Goal: Task Accomplishment & Management: Manage account settings

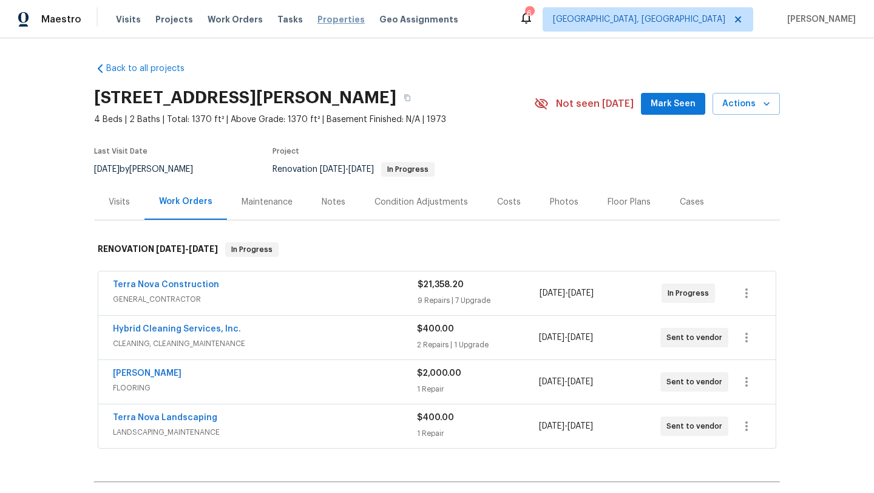
click at [324, 21] on span "Properties" at bounding box center [341, 19] width 47 height 12
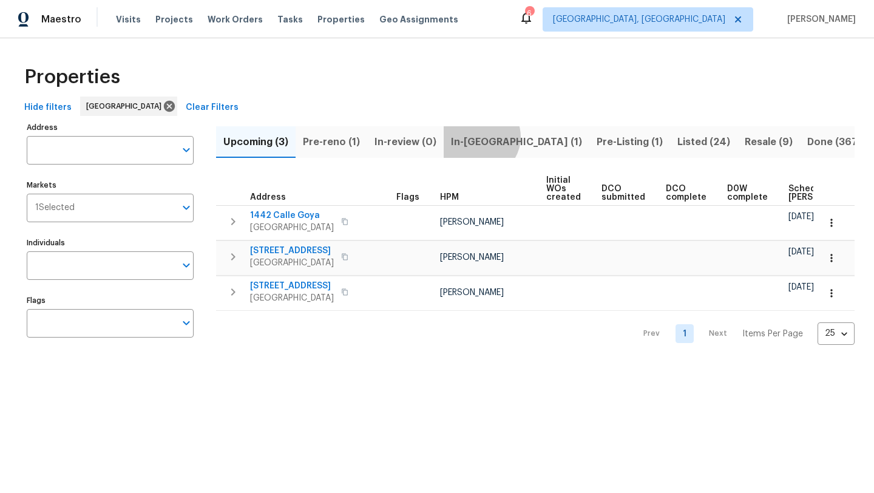
click at [477, 137] on span "In-[GEOGRAPHIC_DATA] (1)" at bounding box center [516, 142] width 131 height 17
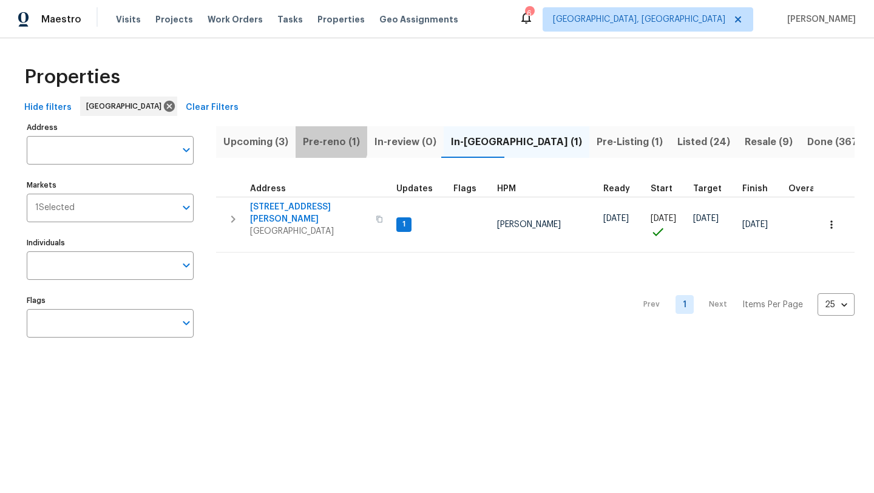
click at [321, 139] on span "Pre-reno (1)" at bounding box center [331, 142] width 57 height 17
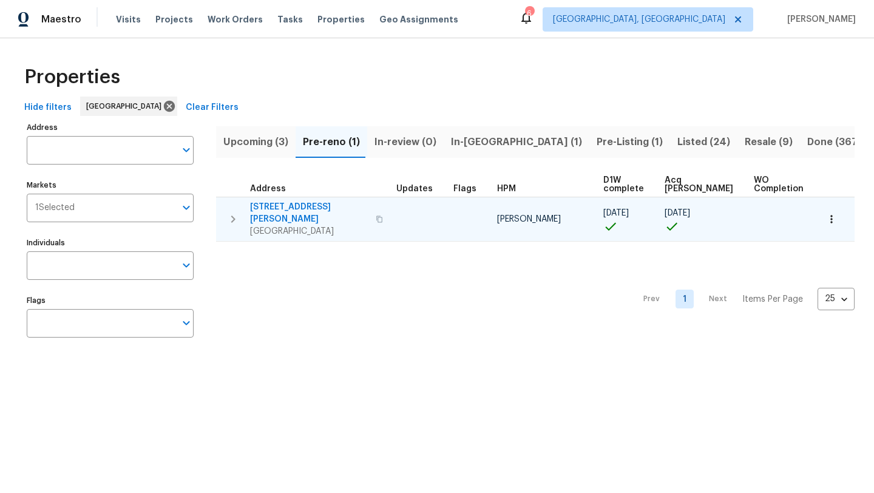
click at [299, 209] on span "[STREET_ADDRESS][PERSON_NAME]" at bounding box center [309, 213] width 118 height 24
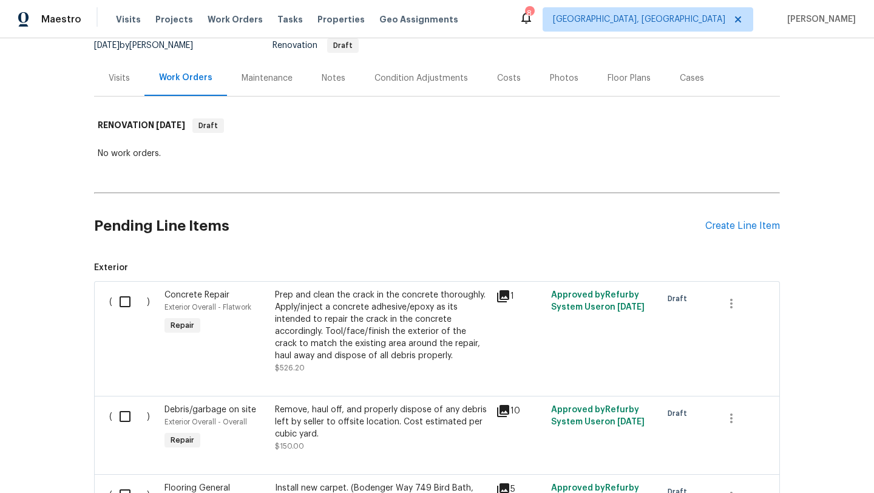
scroll to position [155, 0]
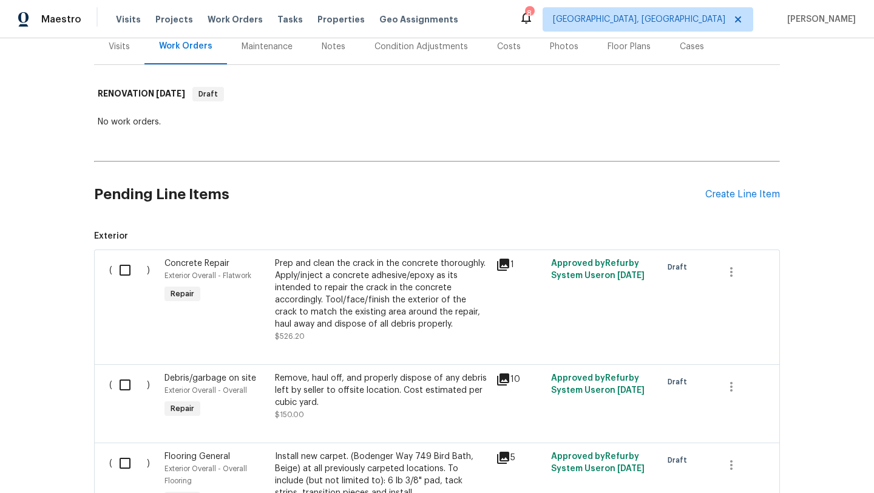
click at [128, 268] on input "checkbox" at bounding box center [129, 270] width 35 height 26
checkbox input "true"
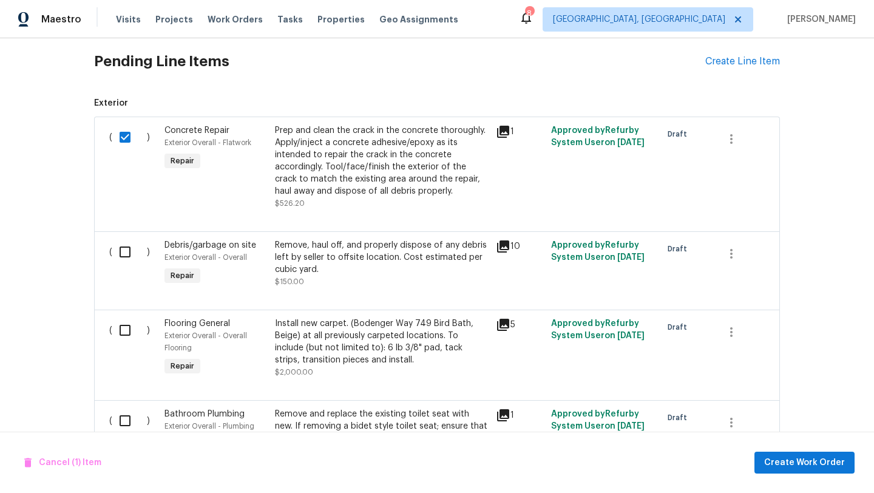
scroll to position [289, 0]
click at [125, 256] on input "checkbox" at bounding box center [129, 252] width 35 height 26
checkbox input "true"
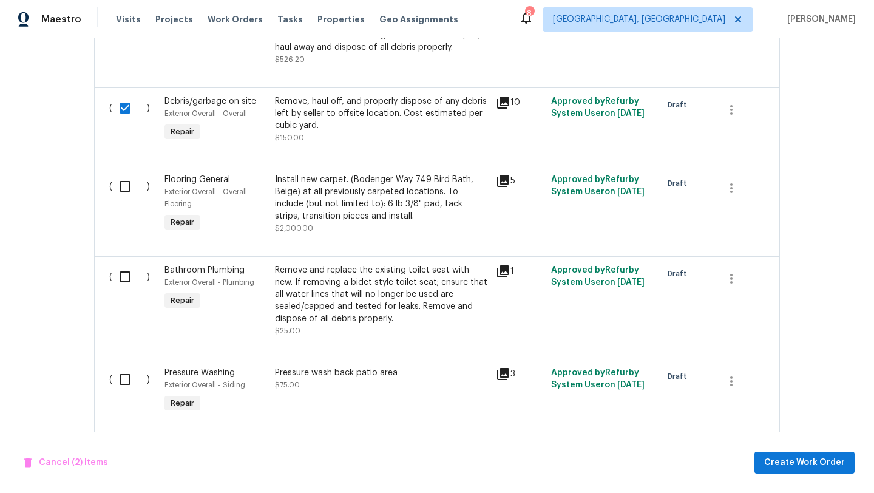
scroll to position [464, 0]
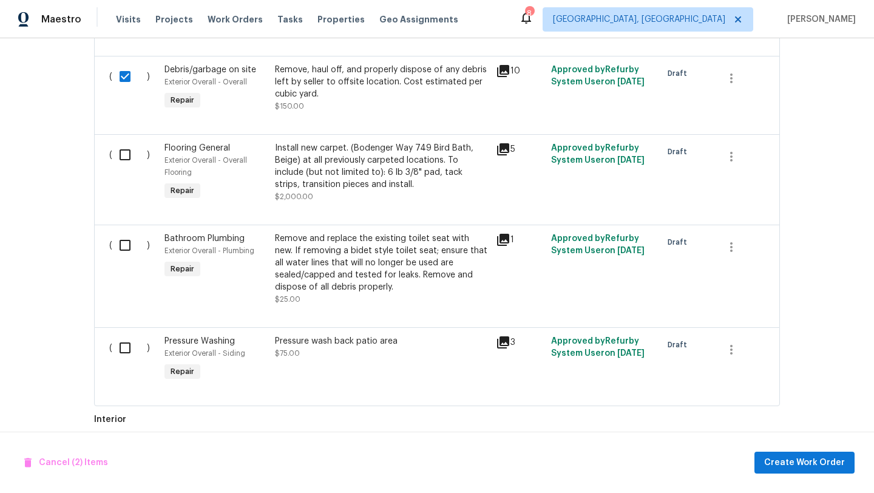
click at [123, 247] on input "checkbox" at bounding box center [129, 246] width 35 height 26
checkbox input "true"
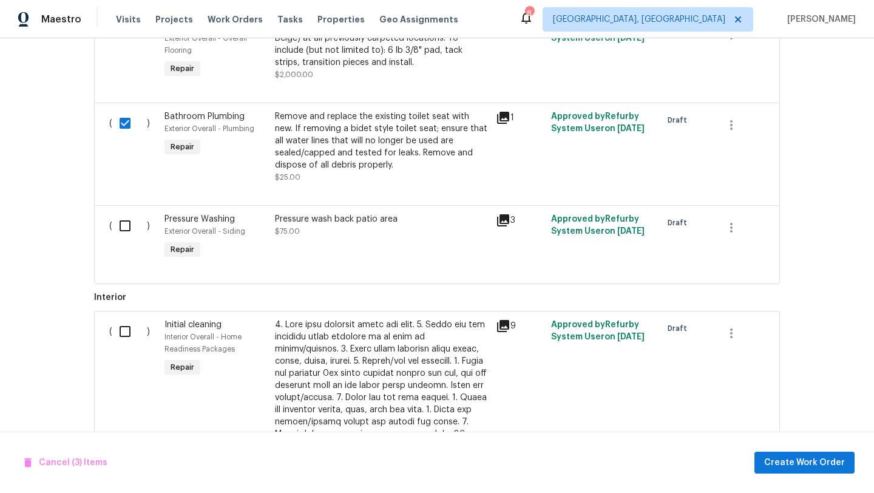
scroll to position [587, 0]
click at [123, 228] on input "checkbox" at bounding box center [129, 226] width 35 height 26
checkbox input "true"
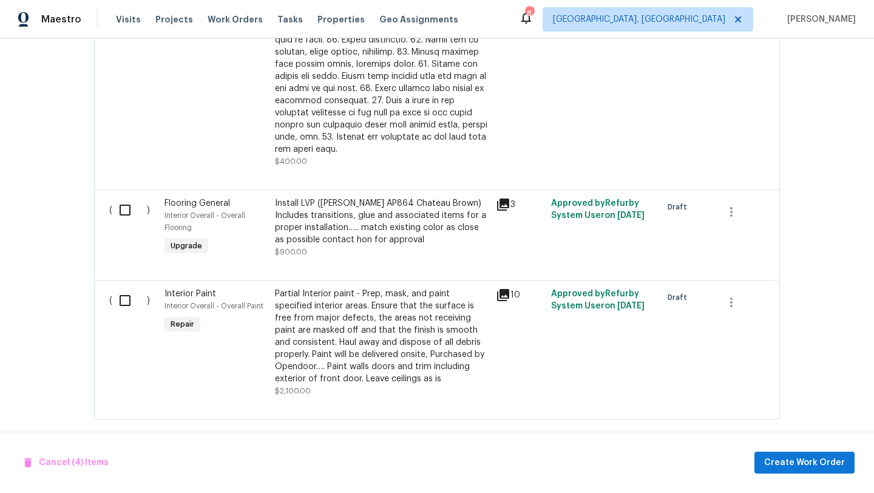
scroll to position [1077, 0]
click at [122, 300] on input "checkbox" at bounding box center [129, 301] width 35 height 26
checkbox input "true"
click at [783, 459] on span "Create Work Order" at bounding box center [805, 462] width 81 height 15
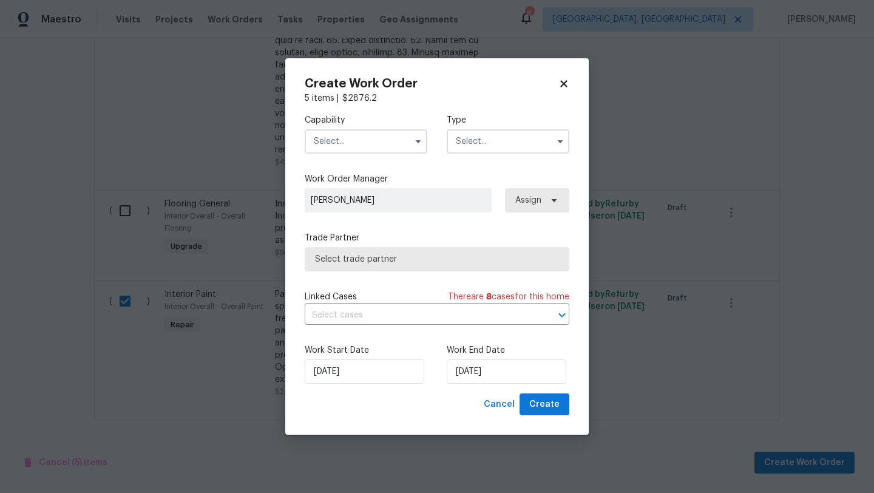
click at [341, 139] on input "text" at bounding box center [366, 141] width 123 height 24
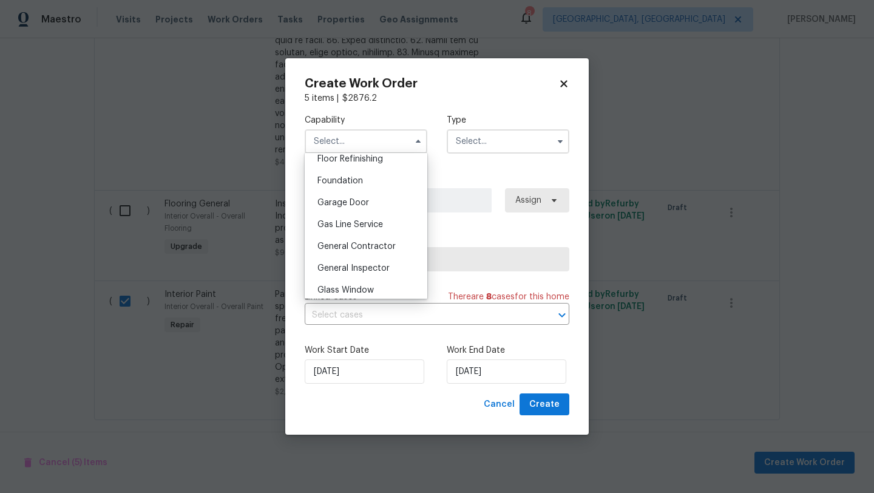
scroll to position [512, 0]
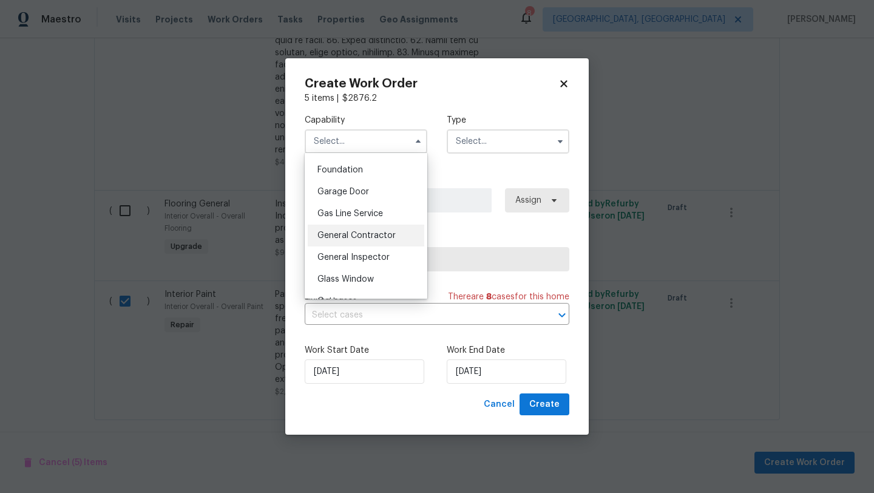
click at [335, 232] on span "General Contractor" at bounding box center [357, 235] width 78 height 9
type input "General Contractor"
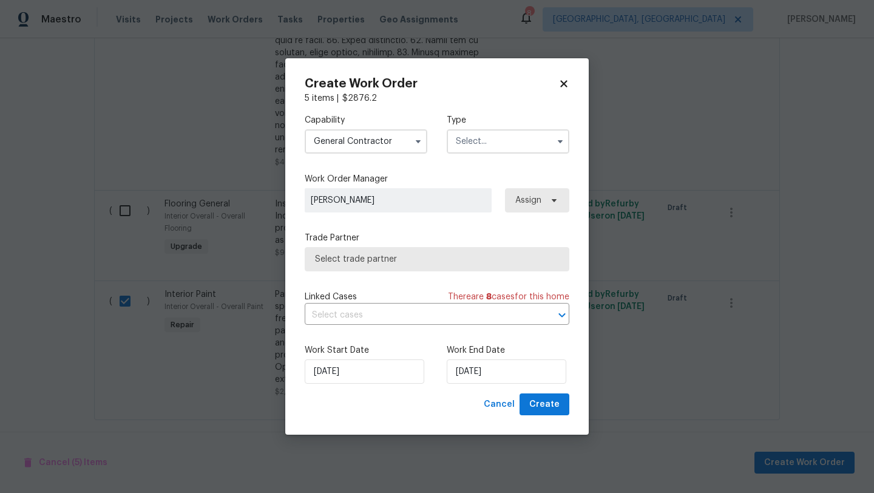
click at [488, 137] on input "text" at bounding box center [508, 141] width 123 height 24
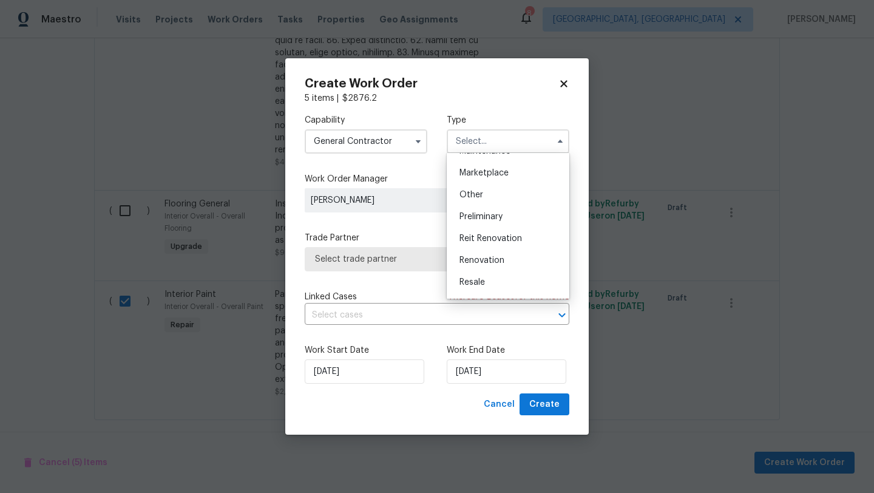
scroll to position [276, 0]
click at [476, 202] on div "Renovation" at bounding box center [508, 197] width 117 height 22
type input "Renovation"
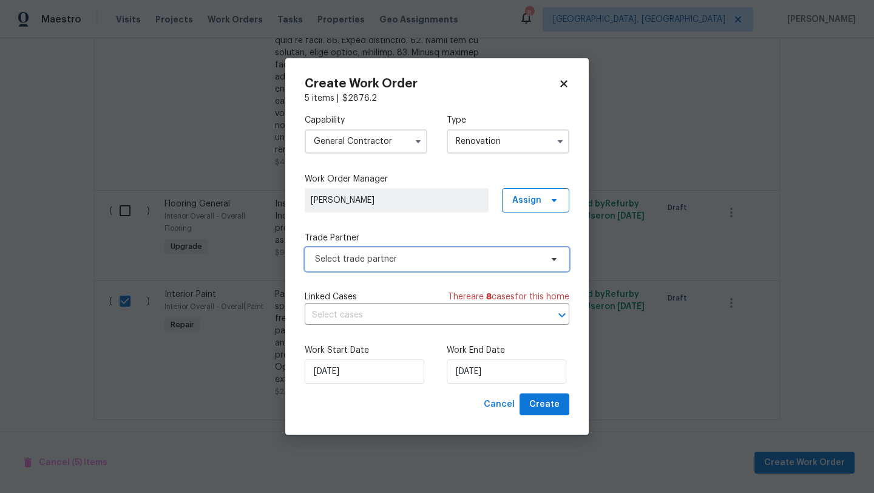
click at [349, 262] on span "Select trade partner" at bounding box center [428, 259] width 227 height 12
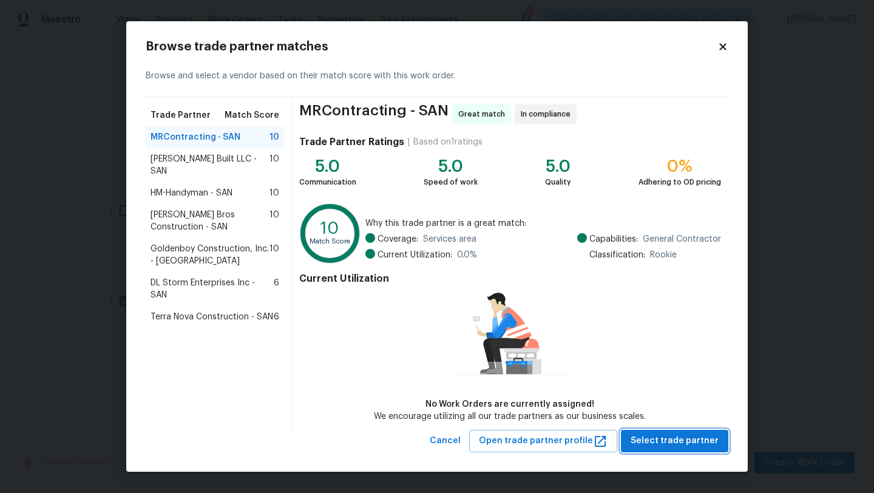
click at [652, 440] on span "Select trade partner" at bounding box center [675, 441] width 88 height 15
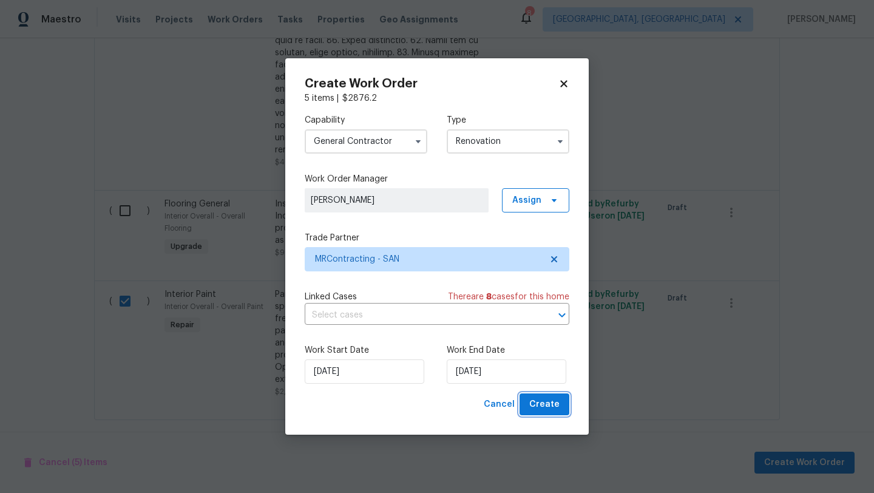
click at [544, 411] on span "Create" at bounding box center [545, 404] width 30 height 15
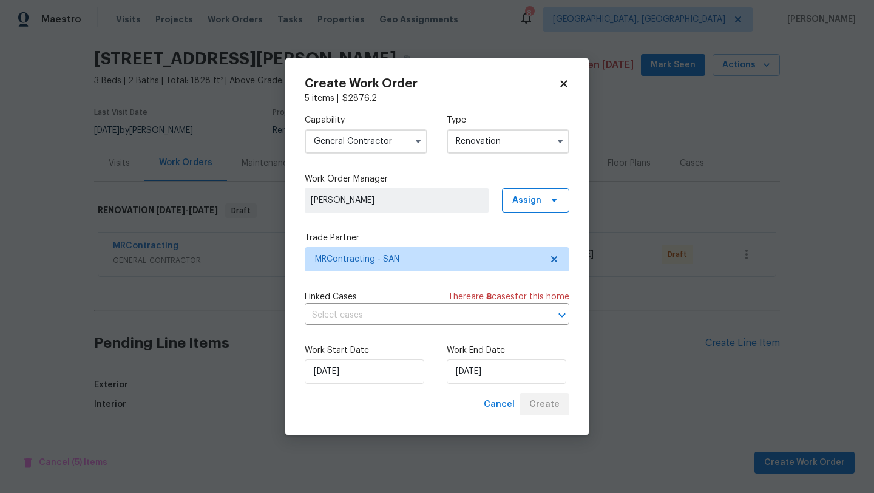
scroll to position [595, 0]
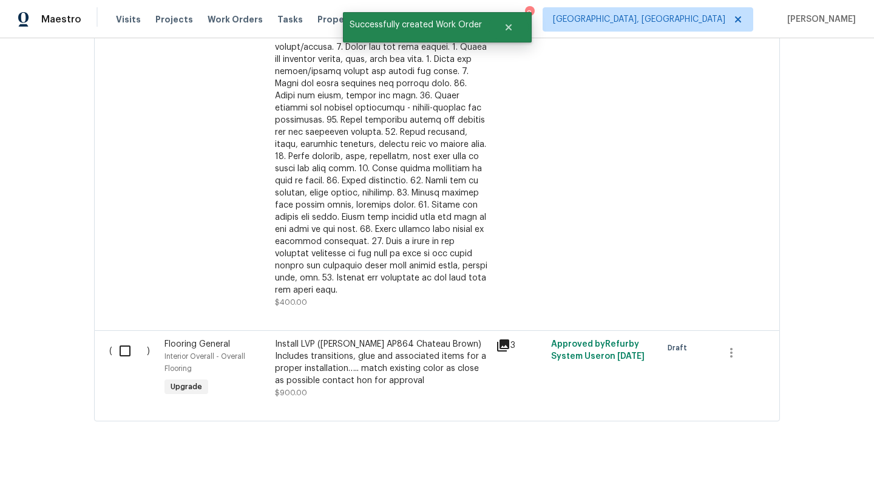
click at [123, 344] on input "checkbox" at bounding box center [129, 351] width 35 height 26
checkbox input "true"
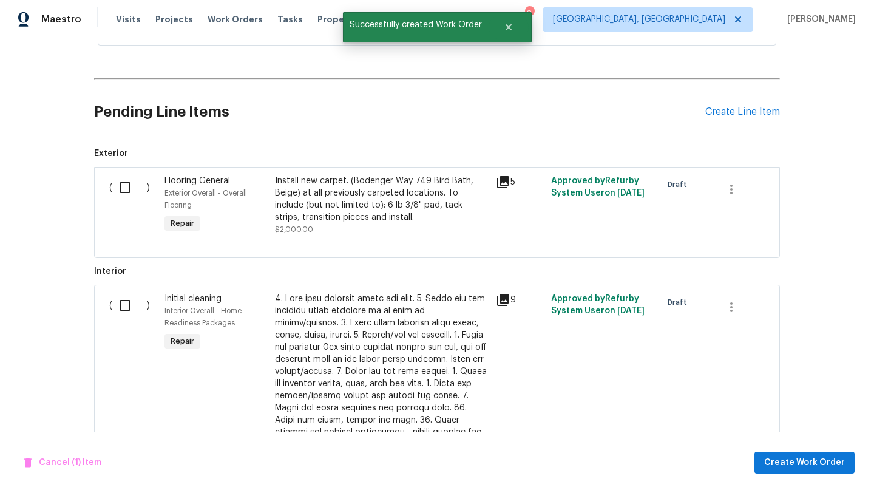
scroll to position [233, 0]
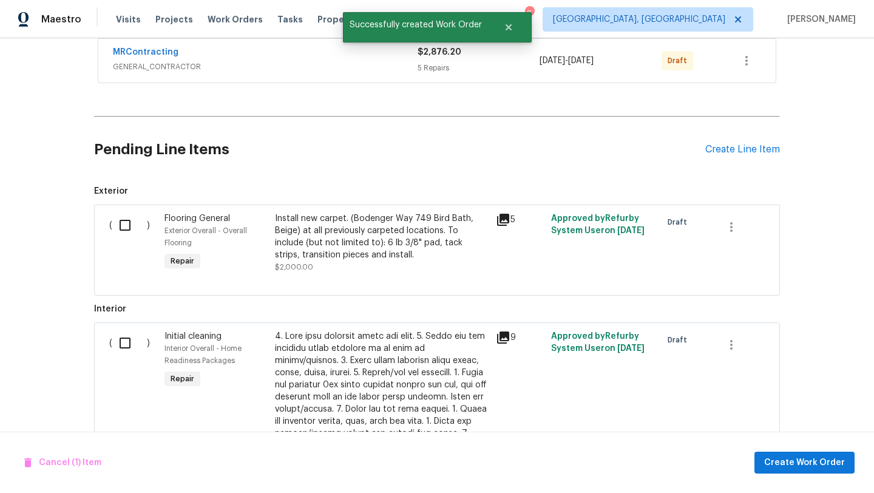
click at [121, 229] on input "checkbox" at bounding box center [129, 226] width 35 height 26
checkbox input "true"
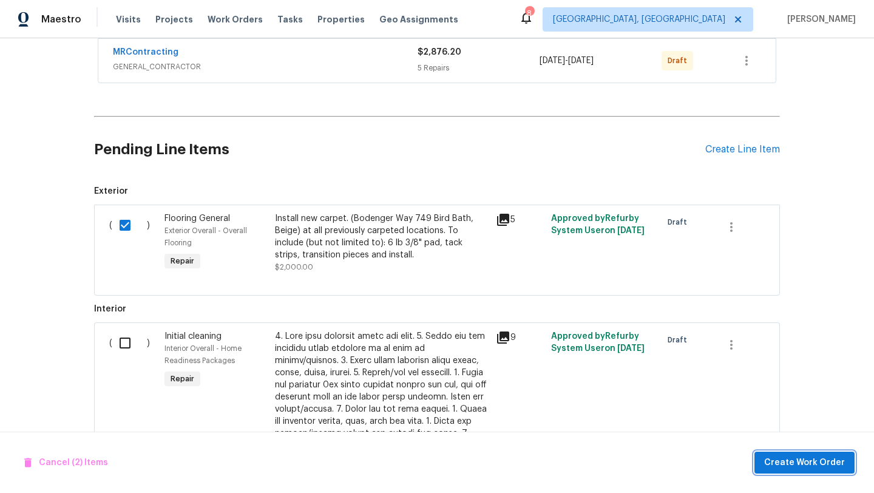
click at [794, 465] on span "Create Work Order" at bounding box center [805, 462] width 81 height 15
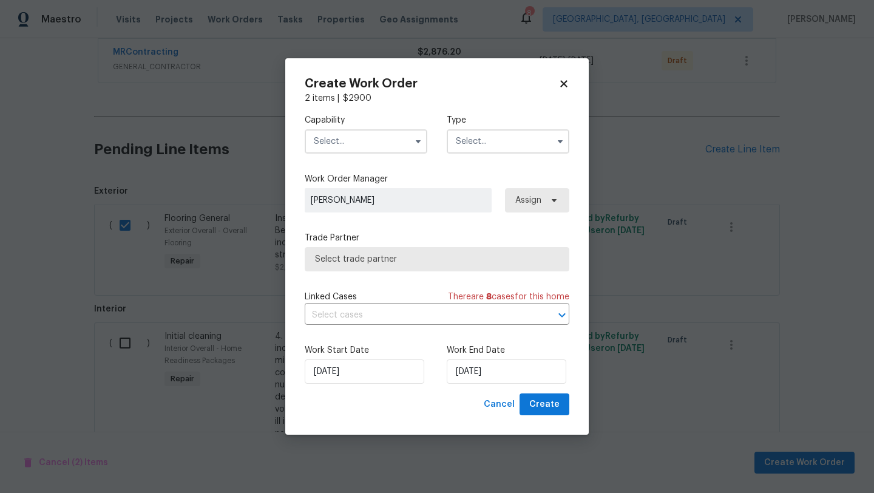
click at [328, 146] on input "text" at bounding box center [366, 141] width 123 height 24
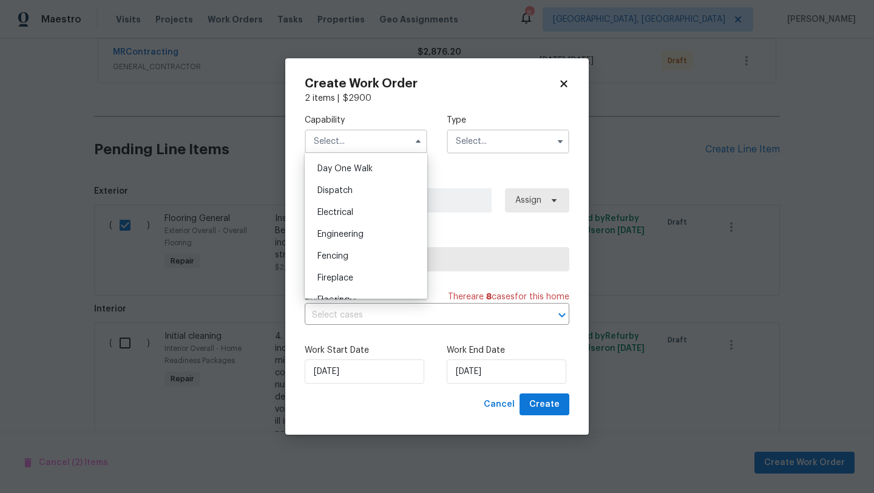
scroll to position [363, 0]
click at [333, 267] on div "Flooring" at bounding box center [366, 275] width 117 height 22
type input "Flooring"
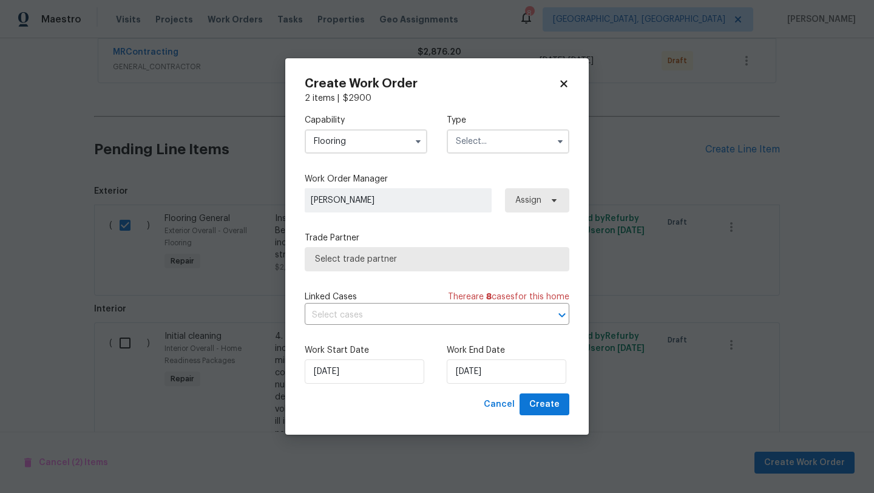
click at [475, 148] on input "text" at bounding box center [508, 141] width 123 height 24
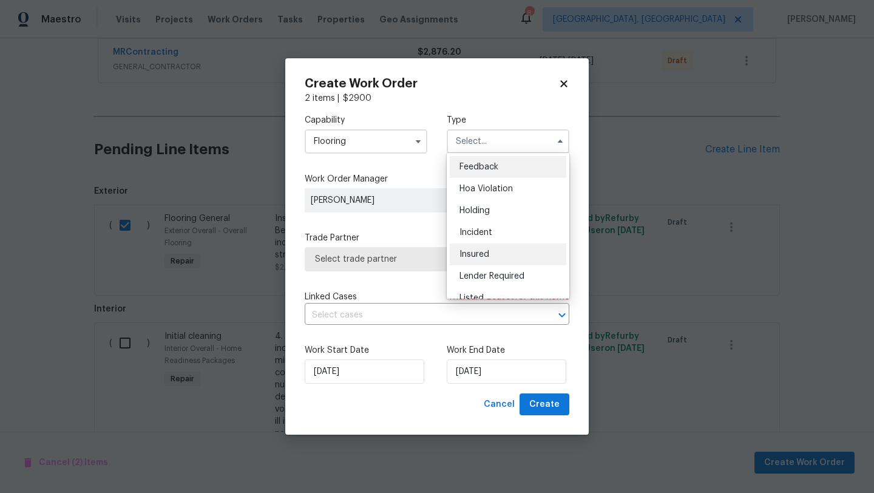
scroll to position [276, 0]
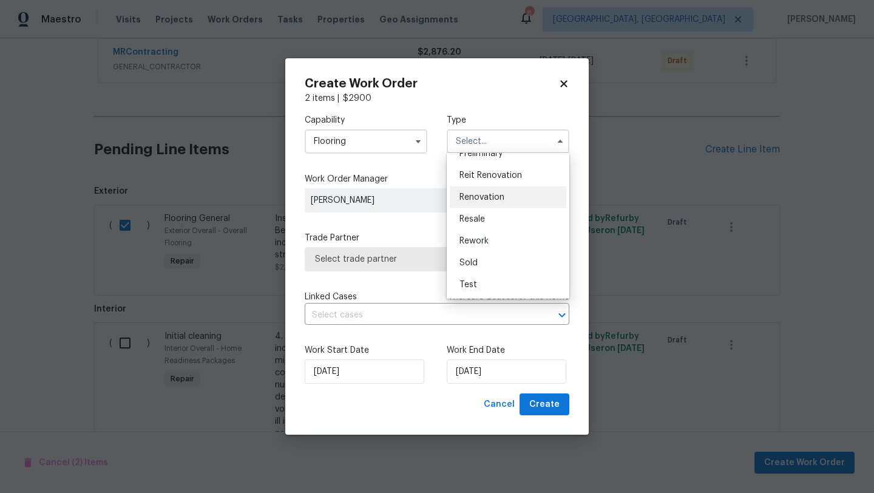
click at [469, 194] on span "Renovation" at bounding box center [482, 197] width 45 height 9
type input "Renovation"
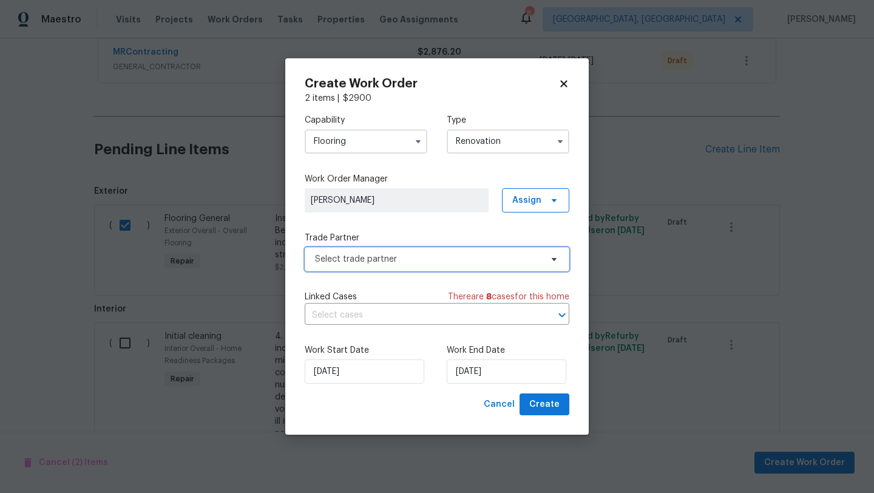
click at [327, 254] on span "Select trade partner" at bounding box center [428, 259] width 227 height 12
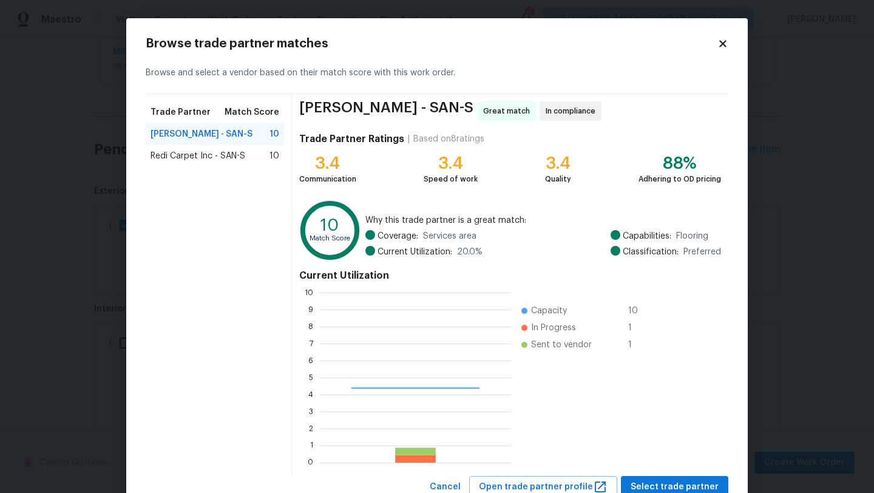
scroll to position [170, 193]
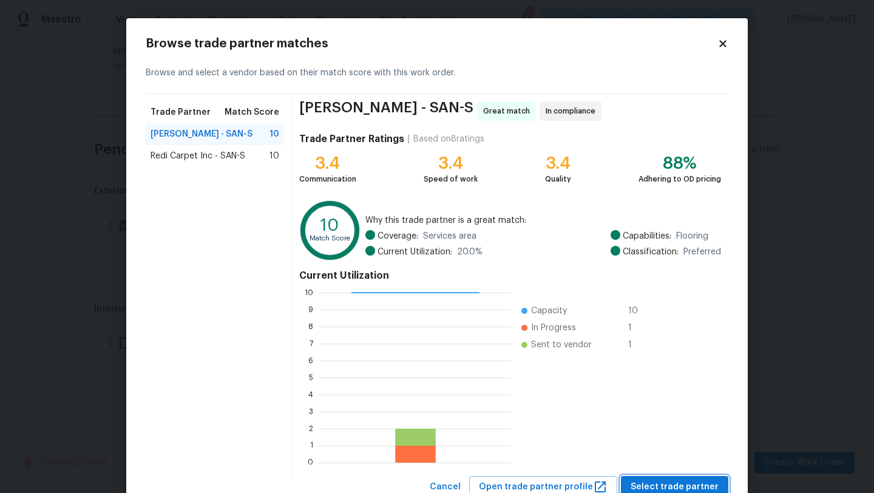
click at [667, 480] on span "Select trade partner" at bounding box center [675, 487] width 88 height 15
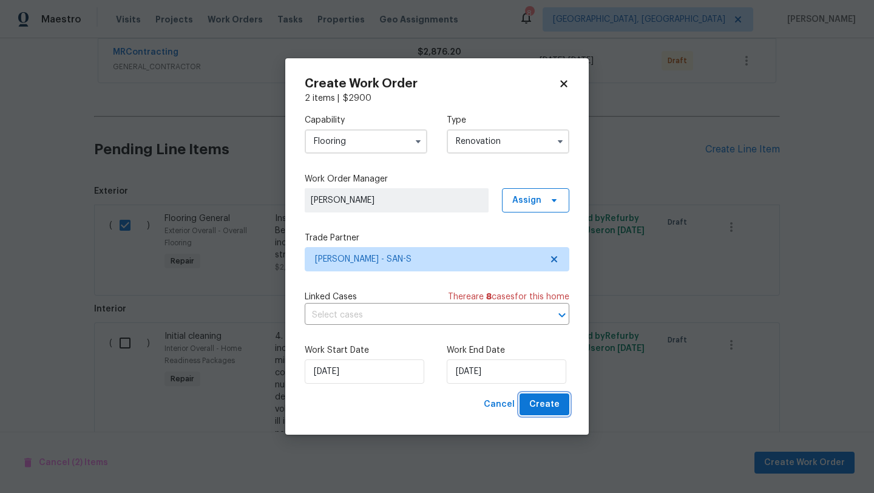
click at [539, 404] on span "Create" at bounding box center [545, 404] width 30 height 15
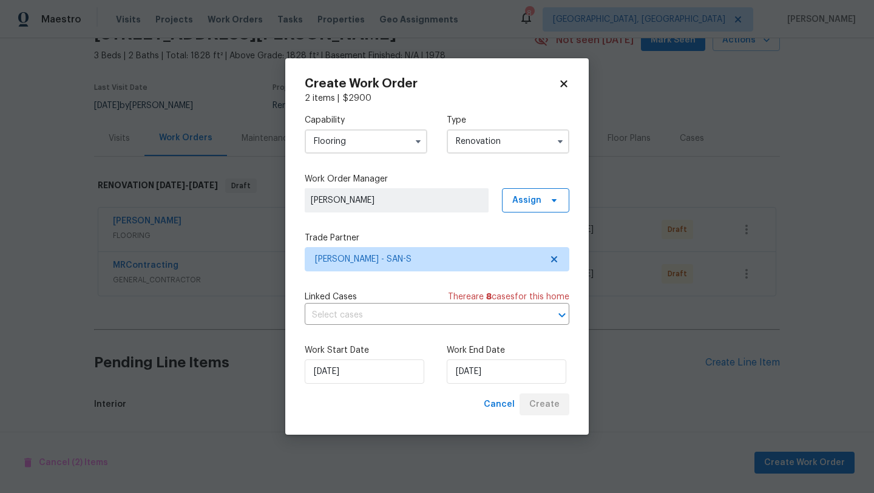
scroll to position [233, 0]
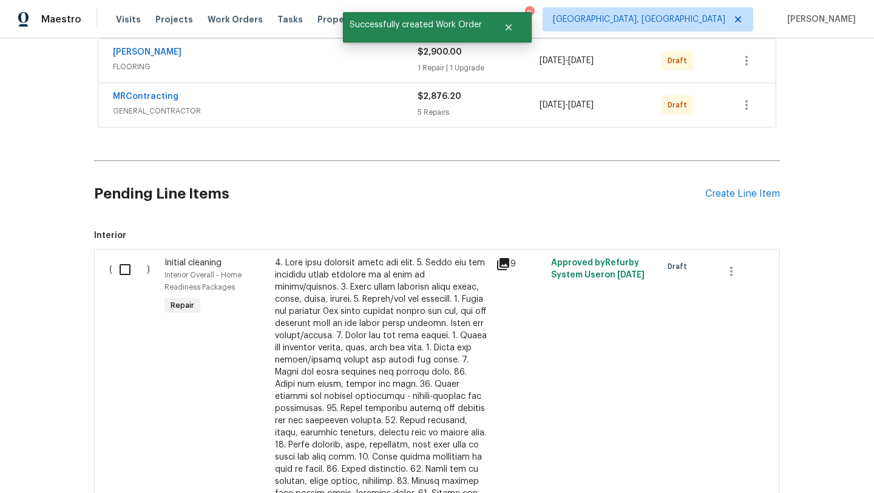
click at [121, 269] on input "checkbox" at bounding box center [129, 270] width 35 height 26
checkbox input "true"
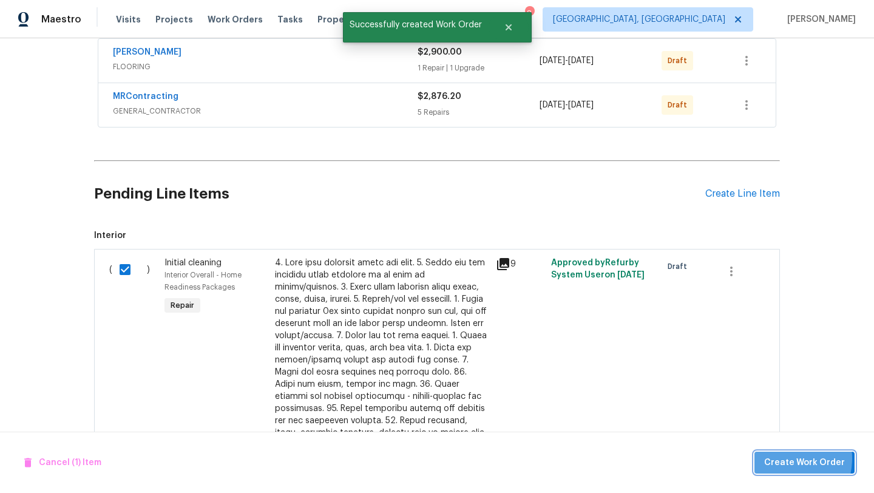
click at [779, 458] on span "Create Work Order" at bounding box center [805, 462] width 81 height 15
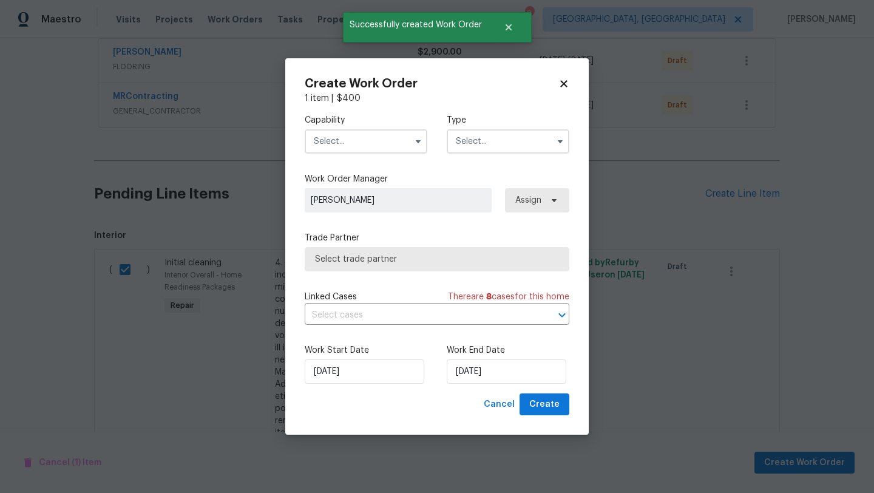
click at [327, 140] on input "text" at bounding box center [366, 141] width 123 height 24
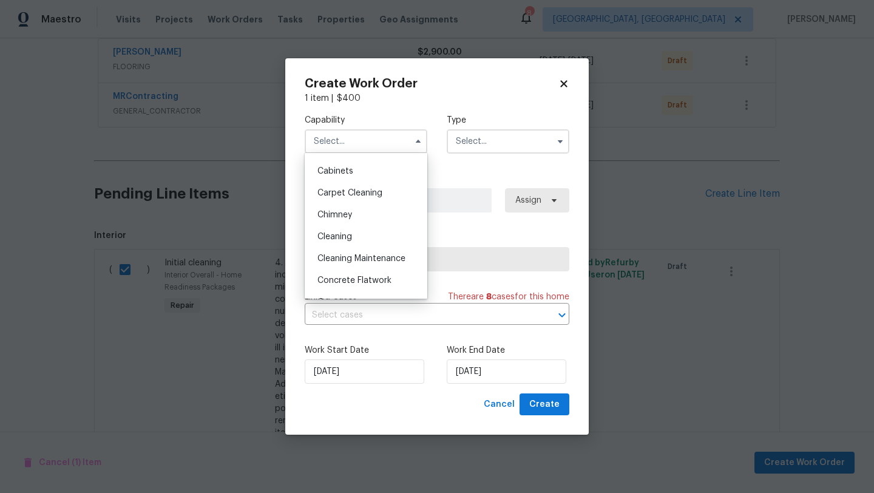
scroll to position [110, 0]
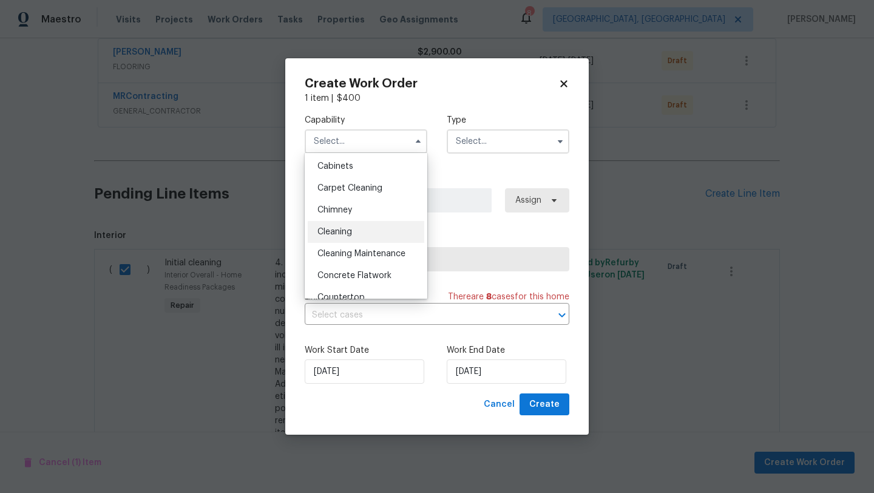
click at [332, 228] on span "Cleaning" at bounding box center [335, 232] width 35 height 9
type input "Cleaning"
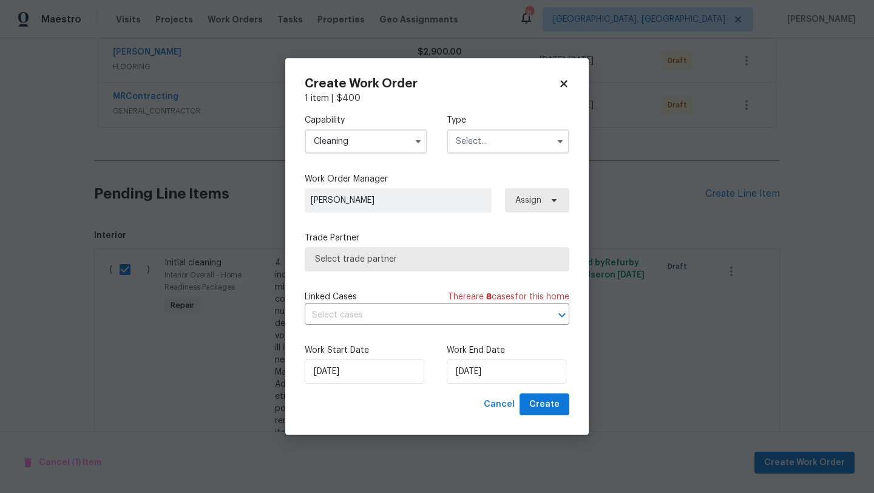
click at [477, 144] on input "text" at bounding box center [508, 141] width 123 height 24
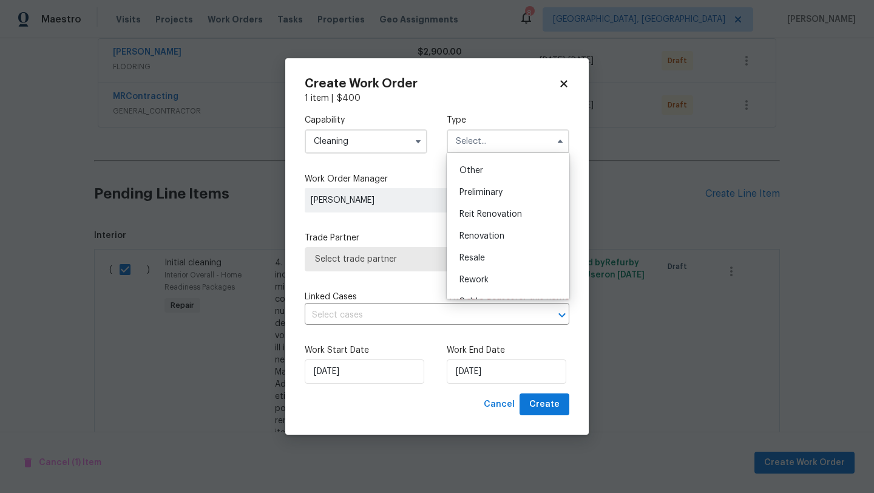
scroll to position [276, 0]
click at [472, 194] on span "Renovation" at bounding box center [482, 197] width 45 height 9
type input "Renovation"
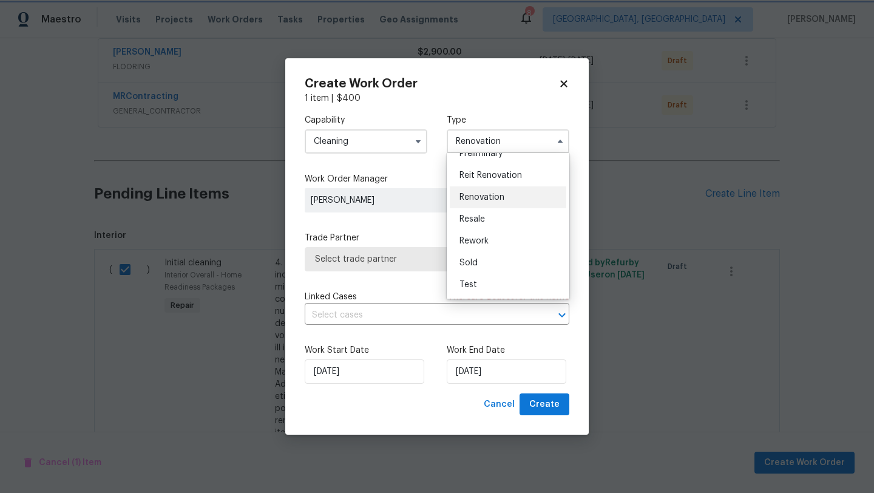
scroll to position [0, 0]
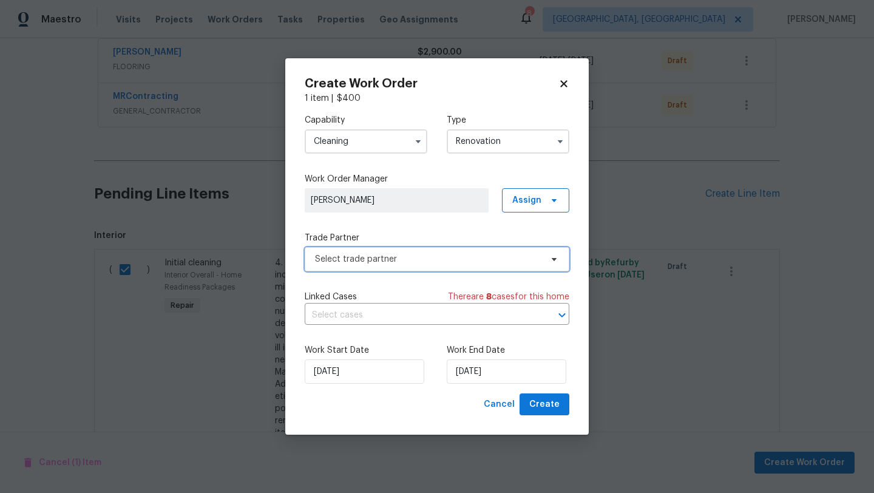
click at [339, 265] on span "Select trade partner" at bounding box center [437, 259] width 265 height 24
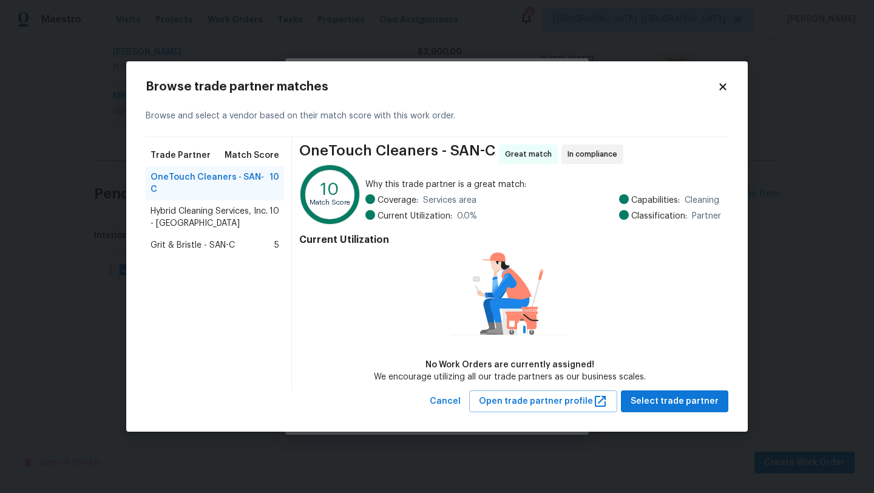
click at [176, 239] on span "Grit & Bristle - SAN-C" at bounding box center [193, 245] width 84 height 12
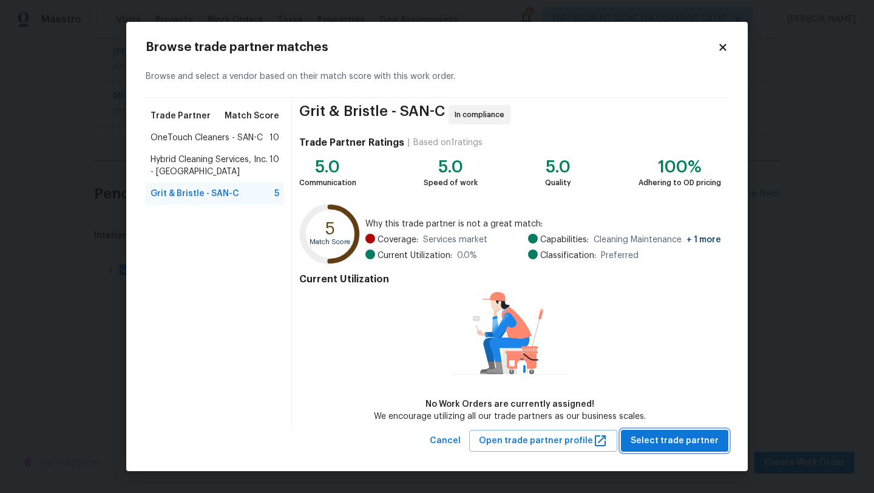
click at [656, 444] on span "Select trade partner" at bounding box center [675, 441] width 88 height 15
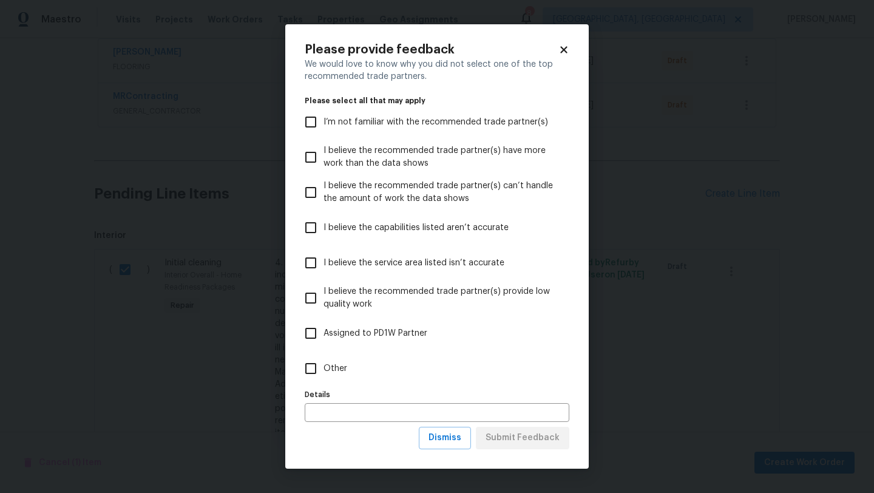
click at [315, 370] on input "Other" at bounding box center [311, 369] width 26 height 26
checkbox input "true"
click at [518, 440] on span "Submit Feedback" at bounding box center [523, 438] width 74 height 15
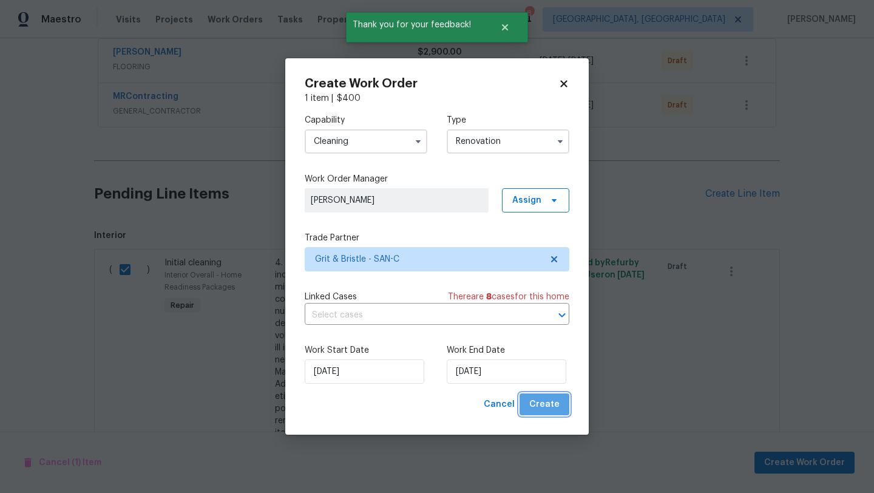
click at [556, 401] on span "Create" at bounding box center [545, 404] width 30 height 15
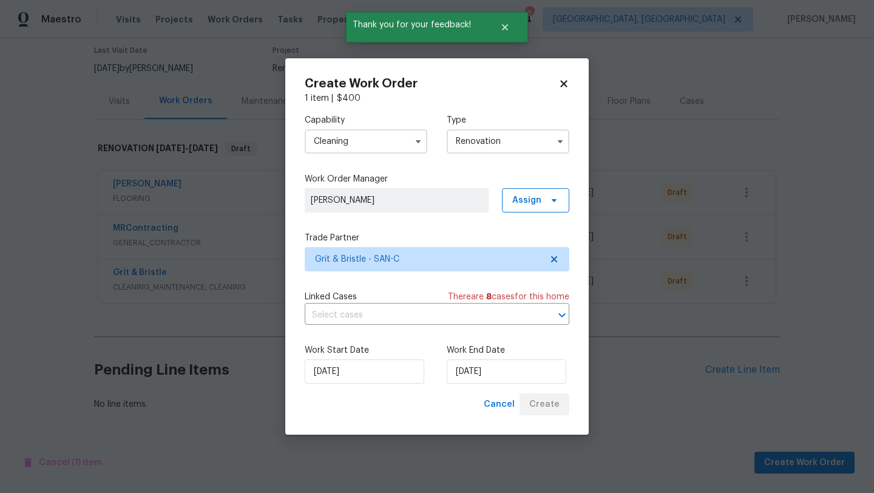
scroll to position [101, 0]
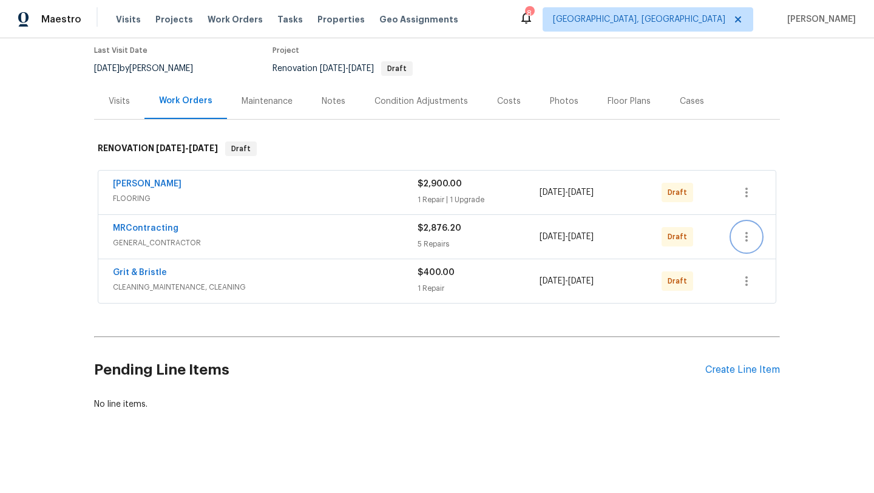
click at [744, 236] on icon "button" at bounding box center [747, 237] width 15 height 15
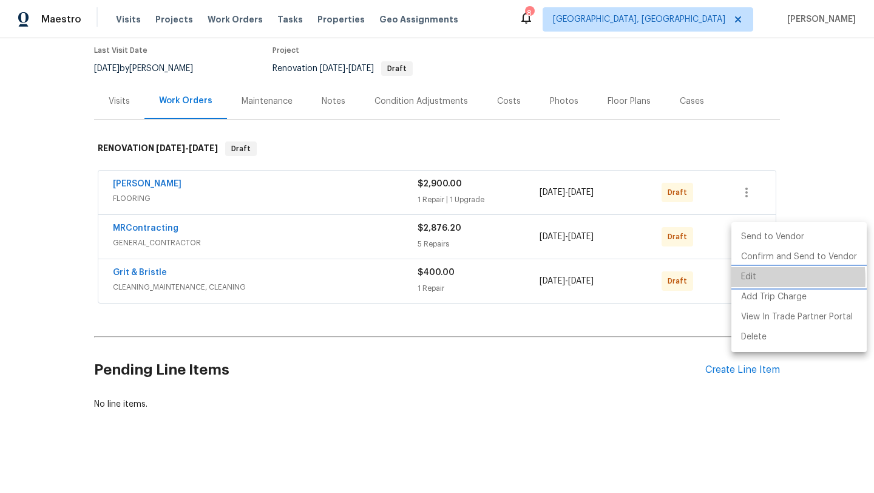
click at [748, 279] on li "Edit" at bounding box center [799, 277] width 135 height 20
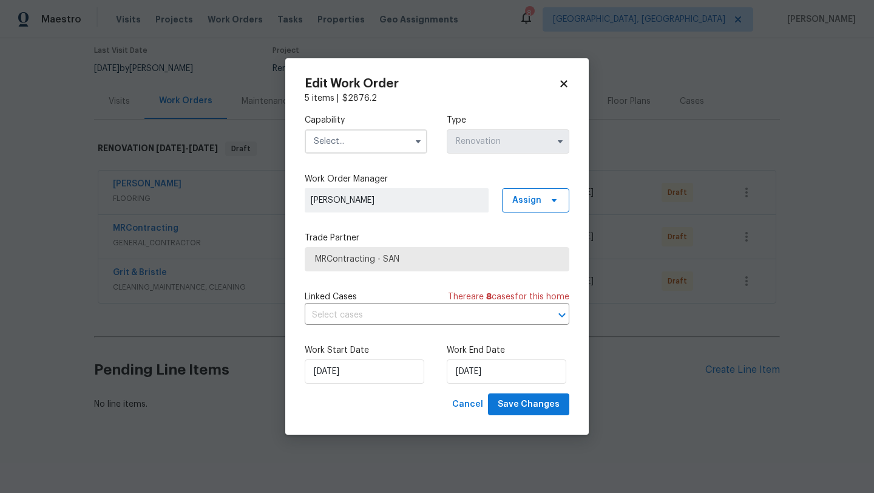
click at [320, 146] on input "text" at bounding box center [366, 141] width 123 height 24
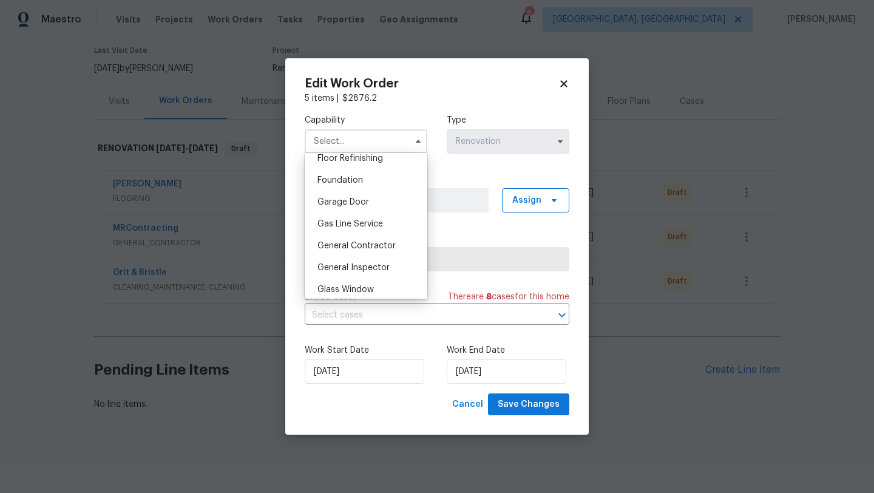
scroll to position [503, 0]
click at [344, 244] on span "General Contractor" at bounding box center [357, 244] width 78 height 9
type input "General Contractor"
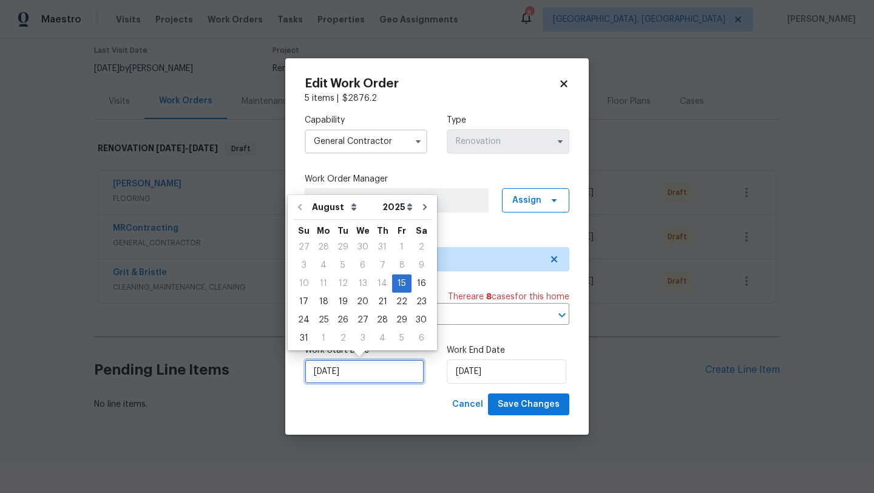
click at [355, 380] on input "8/15/2025" at bounding box center [365, 372] width 120 height 24
click at [322, 307] on div "18" at bounding box center [323, 301] width 19 height 17
type input "[DATE]"
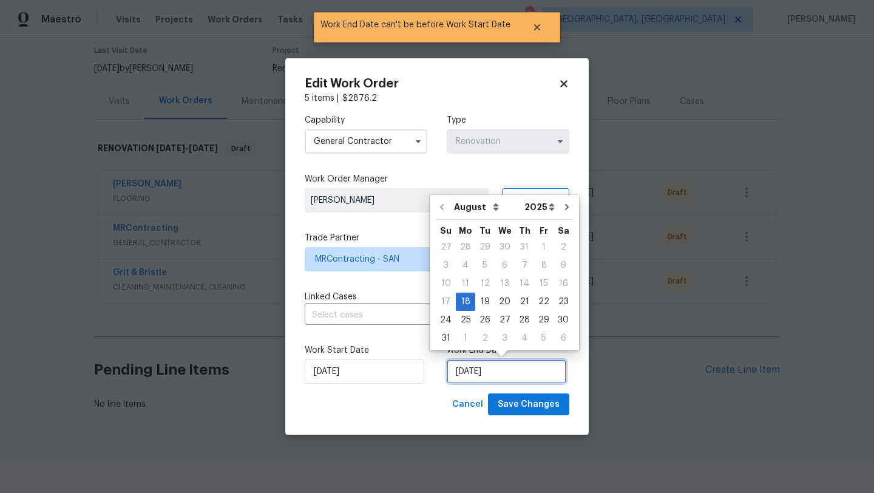
click at [468, 375] on input "[DATE]" at bounding box center [507, 372] width 120 height 24
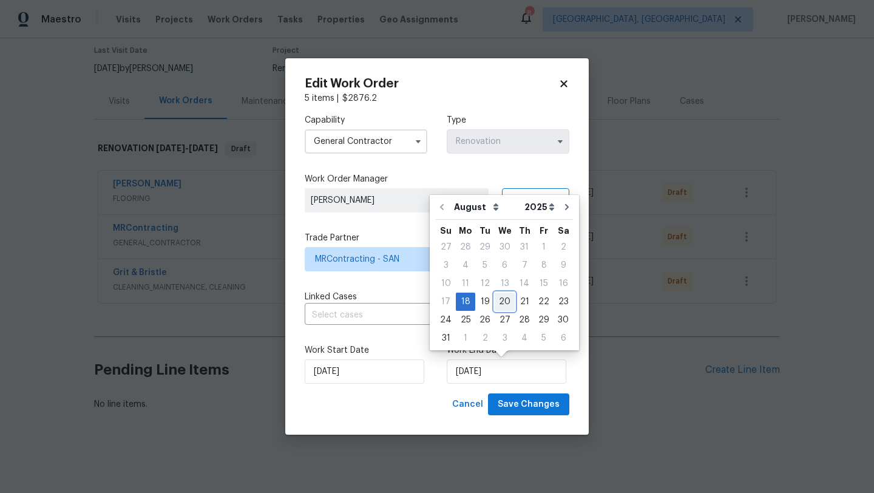
click at [502, 301] on div "20" at bounding box center [505, 301] width 20 height 17
type input "8/20/2025"
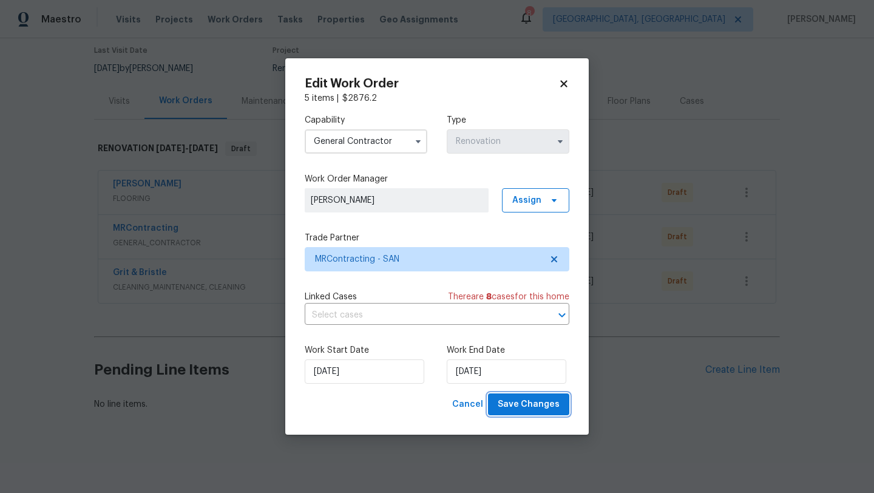
click at [528, 401] on span "Save Changes" at bounding box center [529, 404] width 62 height 15
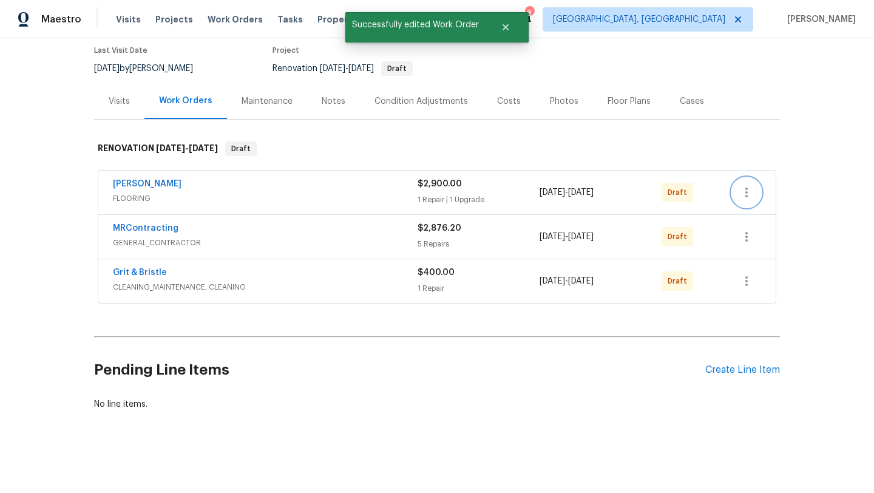
click at [740, 197] on icon "button" at bounding box center [747, 192] width 15 height 15
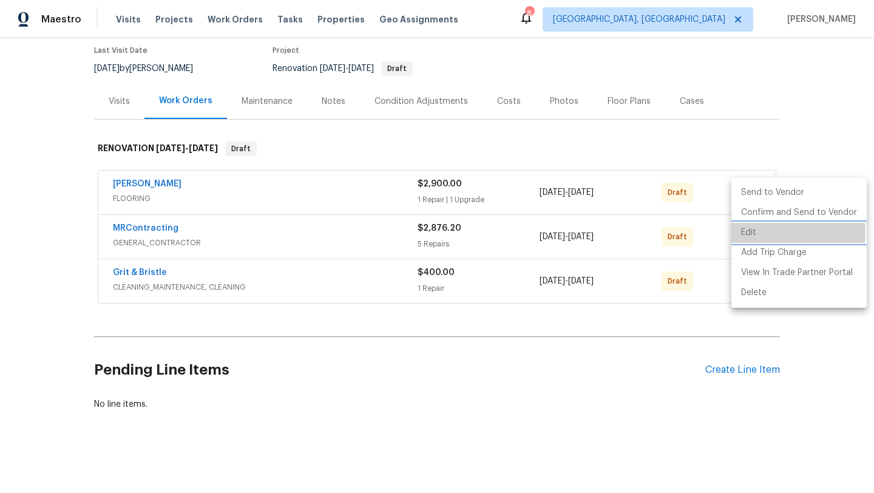
click at [748, 231] on li "Edit" at bounding box center [799, 233] width 135 height 20
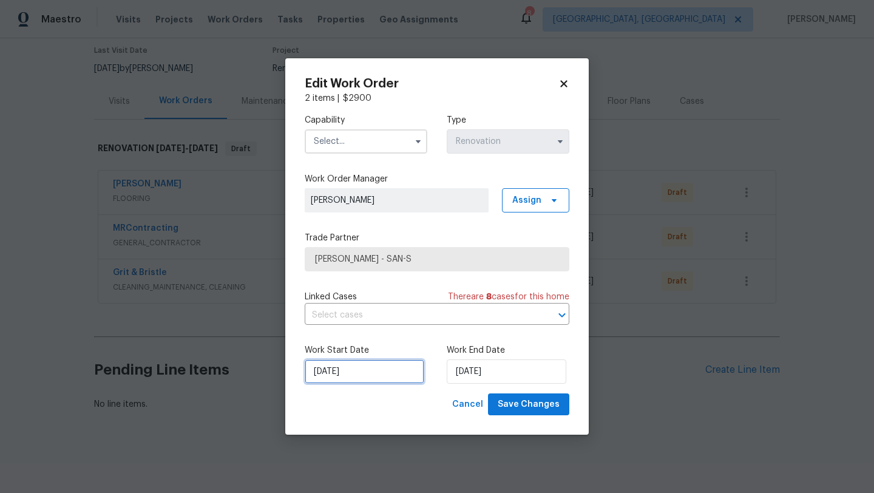
click at [346, 373] on input "8/15/2025" at bounding box center [365, 372] width 120 height 24
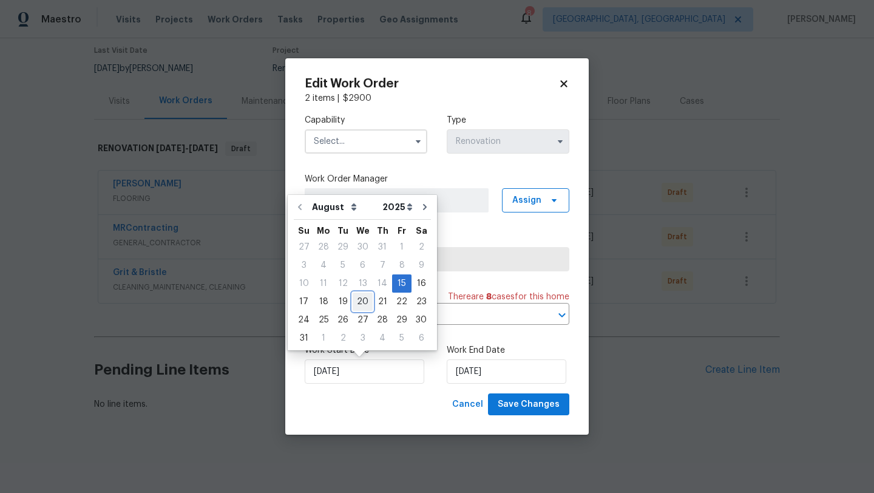
click at [360, 305] on div "20" at bounding box center [363, 301] width 20 height 17
type input "8/20/2025"
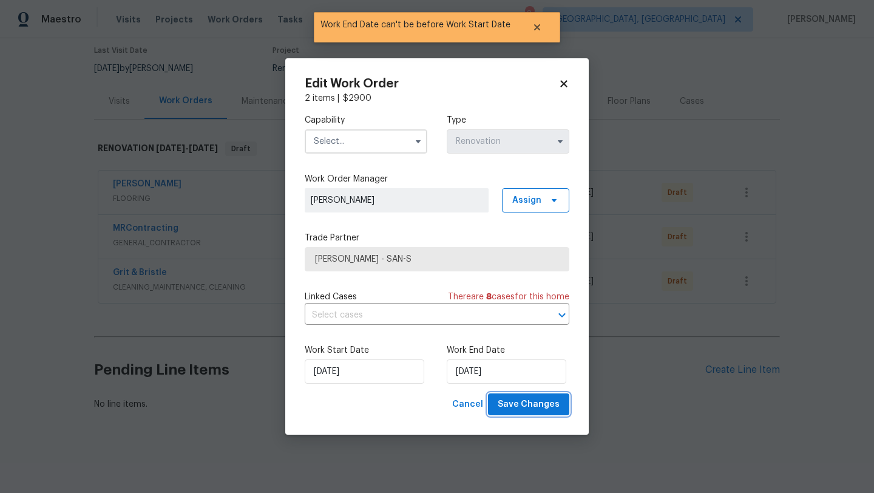
click at [545, 404] on span "Save Changes" at bounding box center [529, 404] width 62 height 15
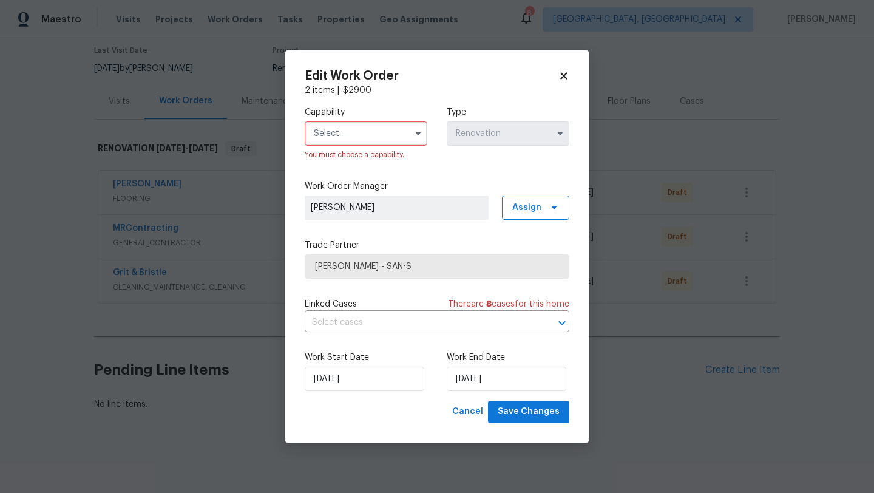
click at [361, 131] on input "text" at bounding box center [366, 133] width 123 height 24
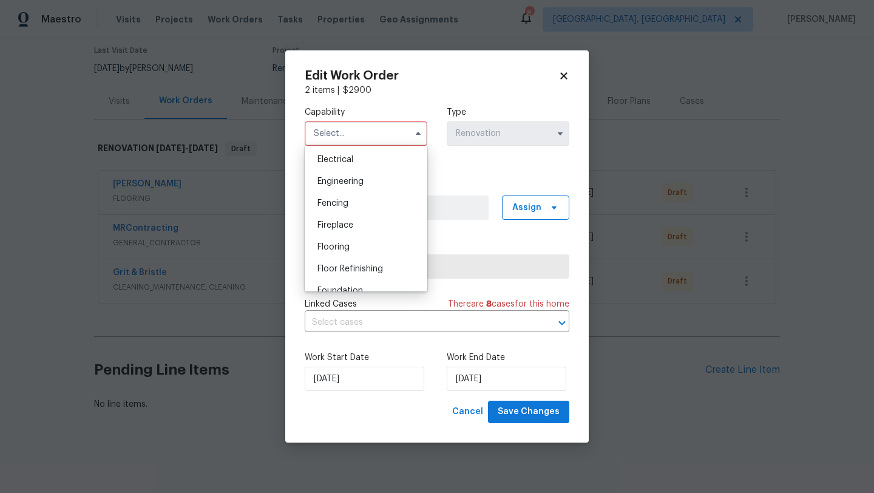
scroll to position [401, 0]
click at [332, 230] on span "Flooring" at bounding box center [334, 229] width 32 height 9
type input "Flooring"
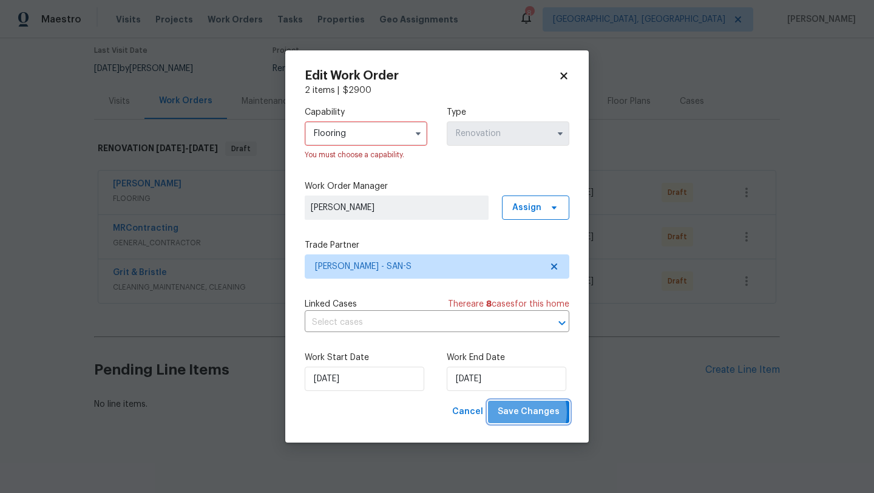
click at [516, 413] on span "Save Changes" at bounding box center [529, 411] width 62 height 15
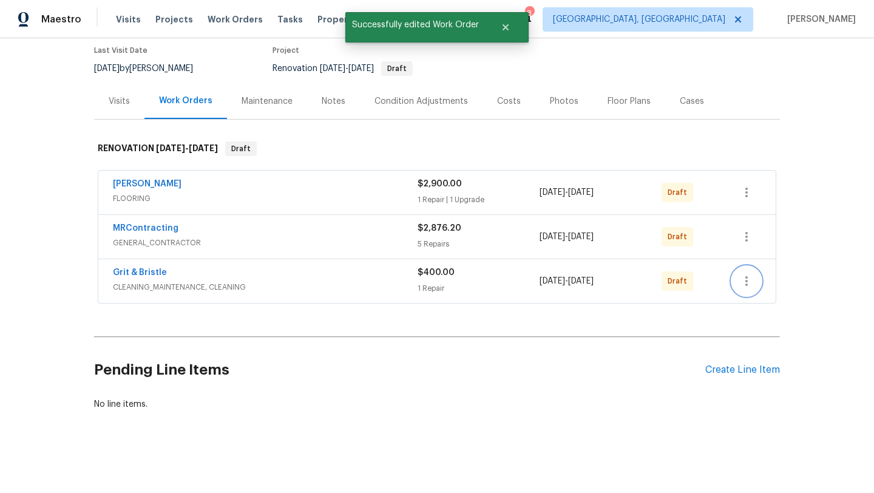
click at [749, 287] on icon "button" at bounding box center [747, 281] width 15 height 15
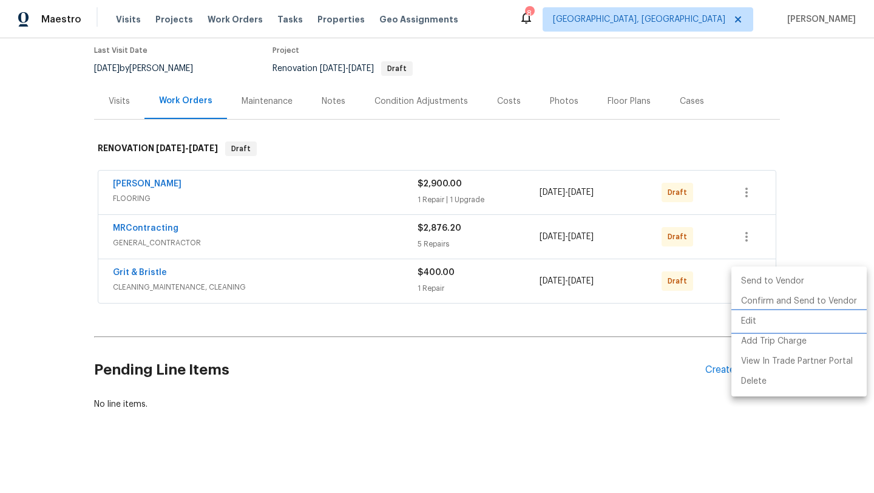
click at [754, 316] on li "Edit" at bounding box center [799, 322] width 135 height 20
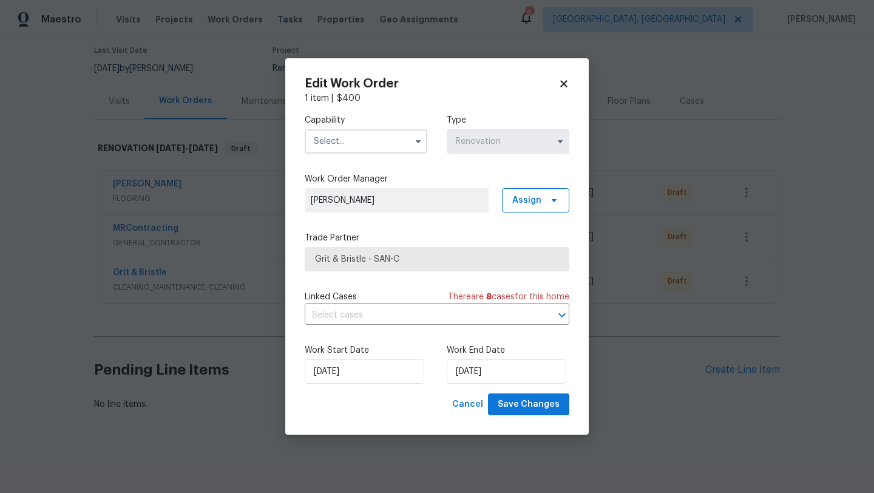
click at [324, 143] on input "text" at bounding box center [366, 141] width 123 height 24
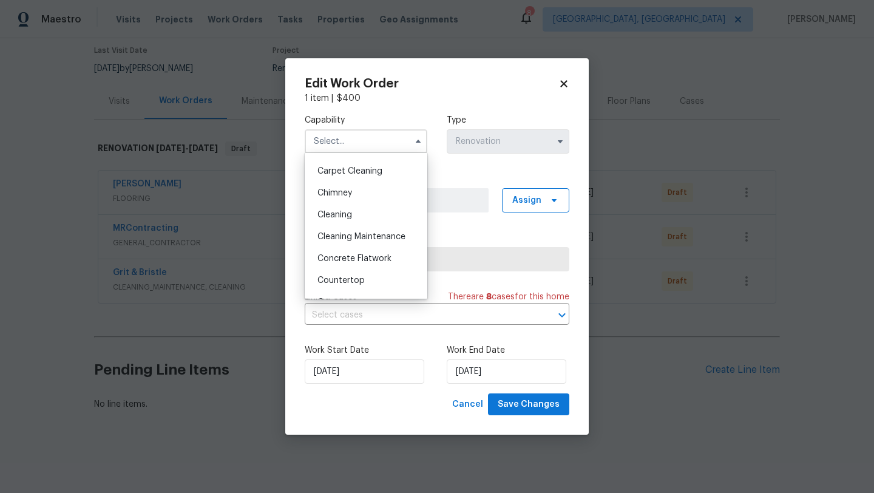
scroll to position [124, 0]
click at [335, 224] on div "Cleaning" at bounding box center [366, 217] width 117 height 22
type input "Cleaning"
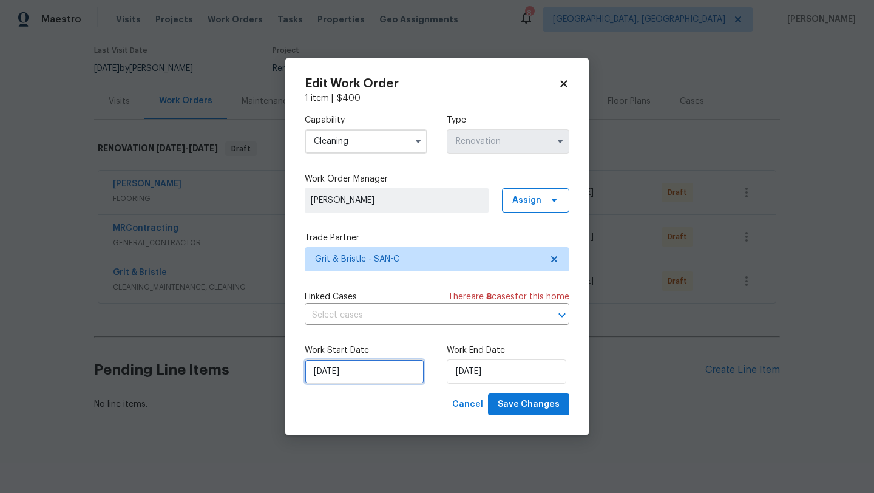
click at [355, 375] on input "8/15/2025" at bounding box center [365, 372] width 120 height 24
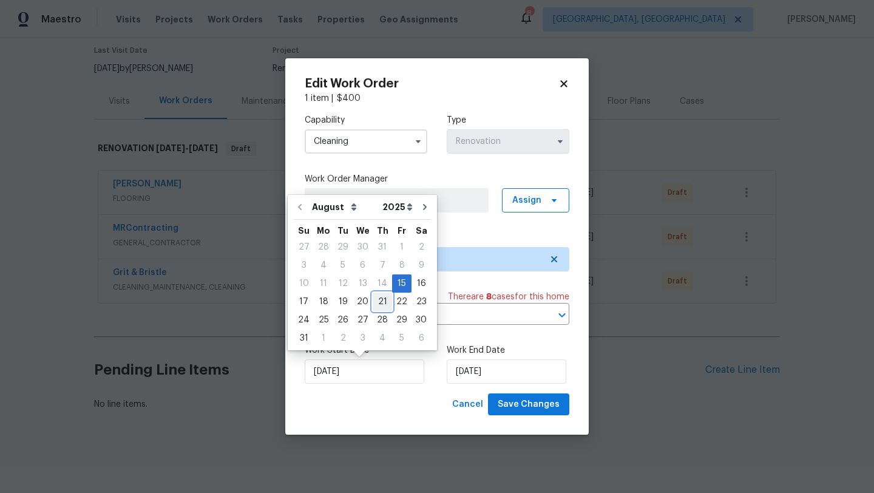
click at [377, 308] on div "21" at bounding box center [382, 301] width 19 height 17
type input "8/21/2025"
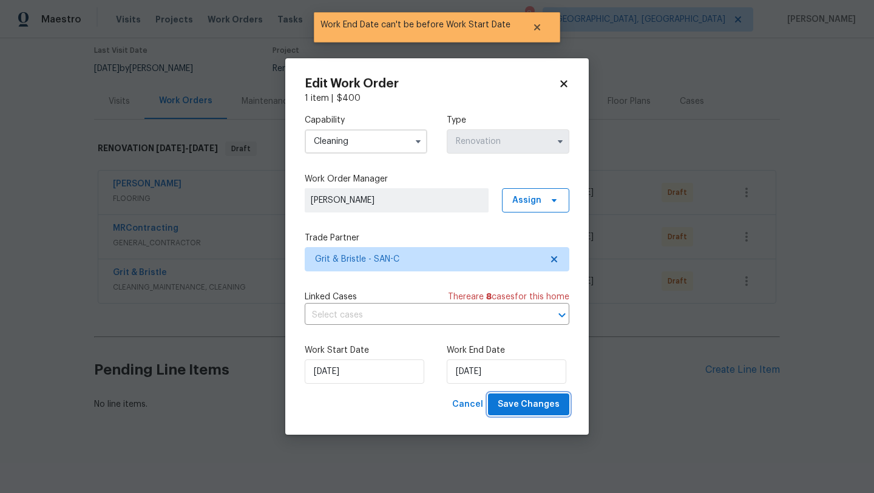
click at [531, 406] on span "Save Changes" at bounding box center [529, 404] width 62 height 15
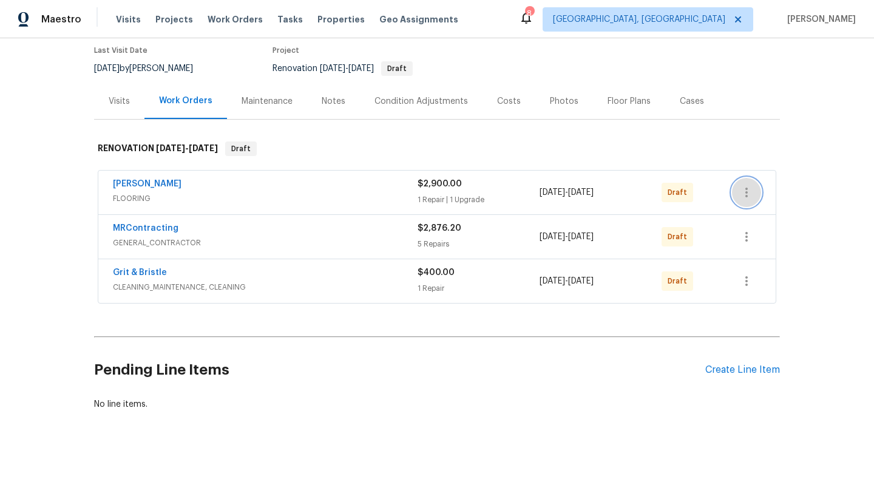
click at [738, 193] on button "button" at bounding box center [746, 192] width 29 height 29
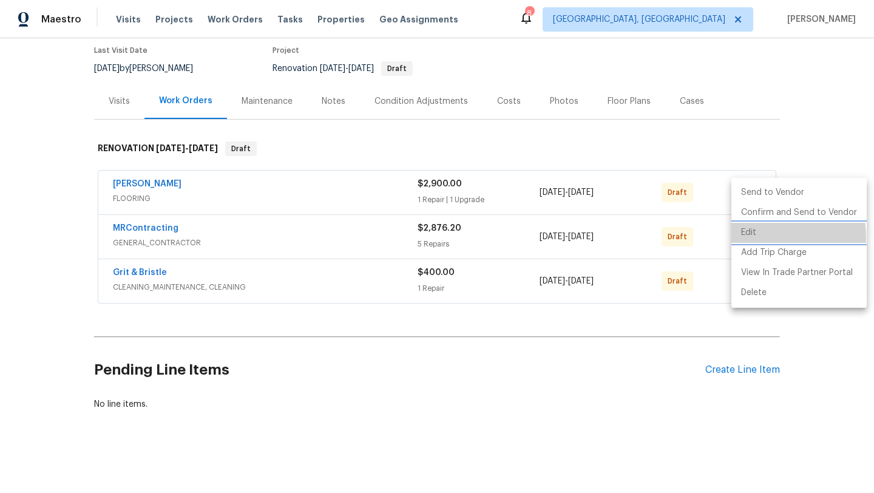
click at [749, 238] on li "Edit" at bounding box center [799, 233] width 135 height 20
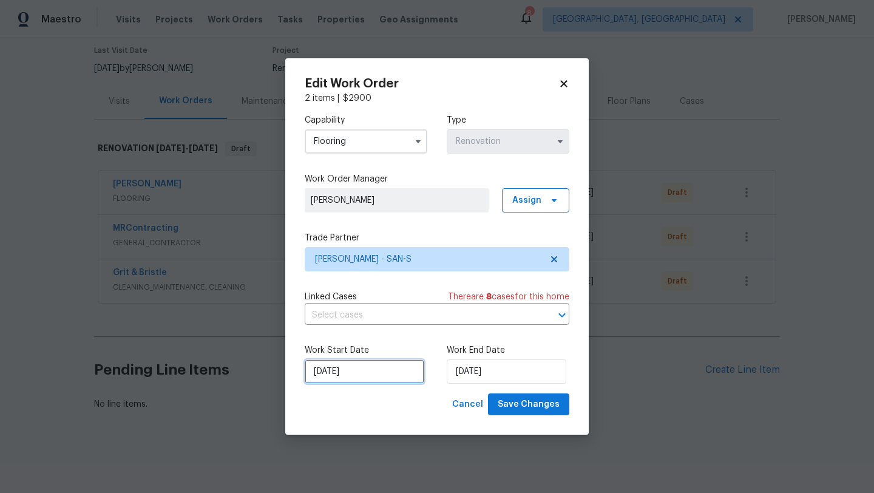
click at [352, 379] on input "8/20/2025" at bounding box center [365, 372] width 120 height 24
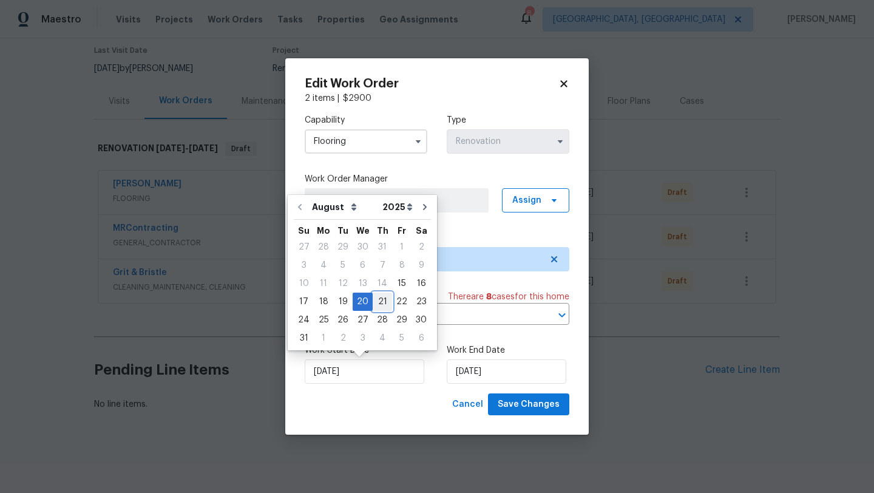
click at [373, 307] on div "21" at bounding box center [382, 301] width 19 height 17
type input "8/21/2025"
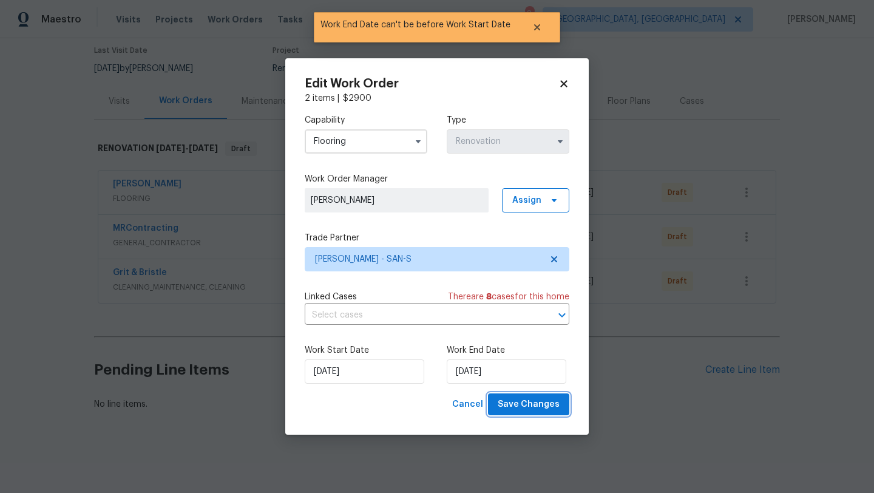
click at [525, 409] on span "Save Changes" at bounding box center [529, 404] width 62 height 15
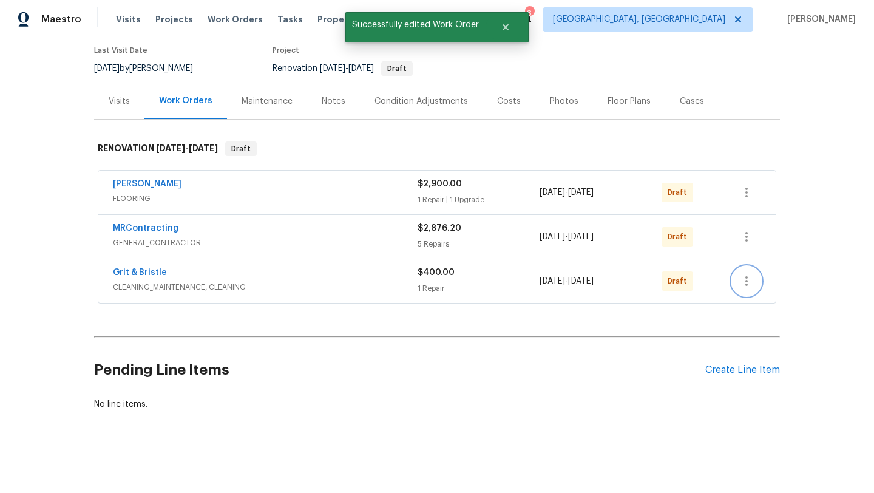
click at [740, 288] on button "button" at bounding box center [746, 281] width 29 height 29
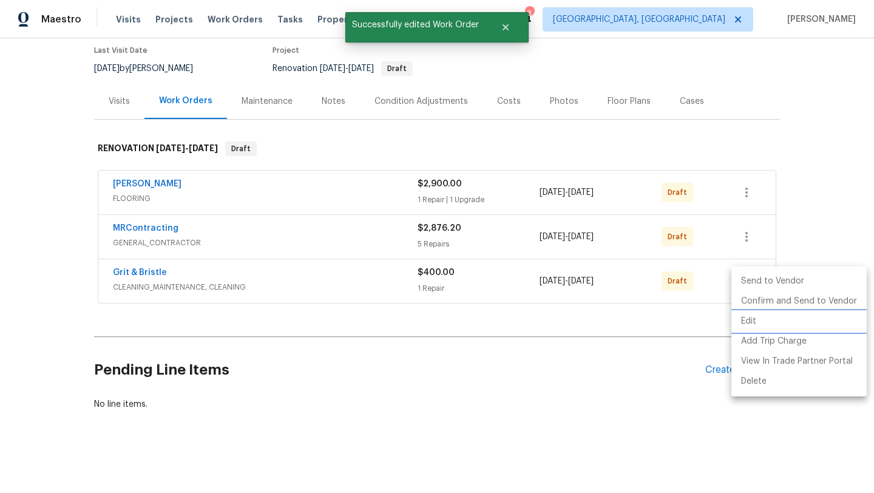
click at [750, 323] on li "Edit" at bounding box center [799, 322] width 135 height 20
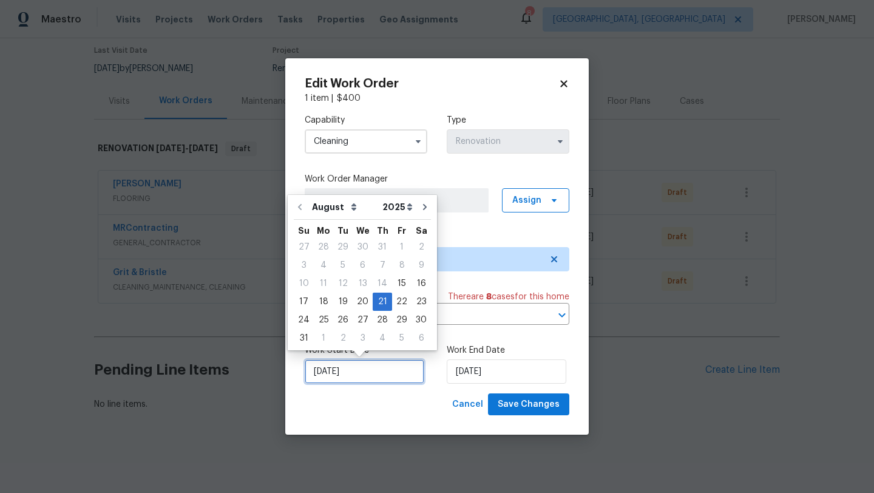
click at [349, 372] on input "8/21/2025" at bounding box center [365, 372] width 120 height 24
click at [397, 309] on div "22" at bounding box center [401, 301] width 19 height 17
type input "8/22/2025"
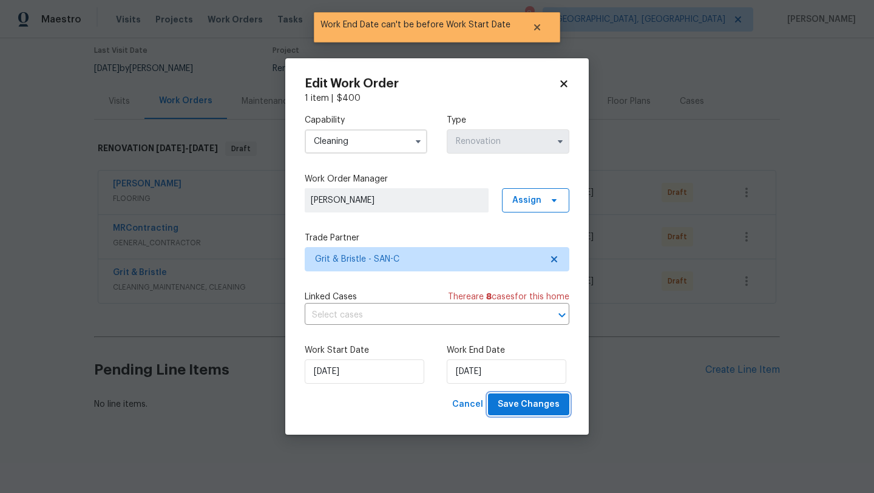
click at [537, 404] on span "Save Changes" at bounding box center [529, 404] width 62 height 15
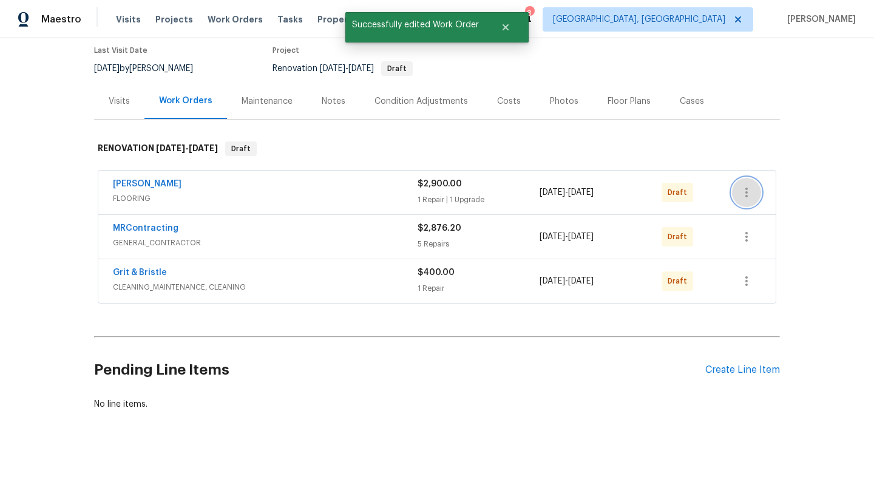
click at [736, 192] on button "button" at bounding box center [746, 192] width 29 height 29
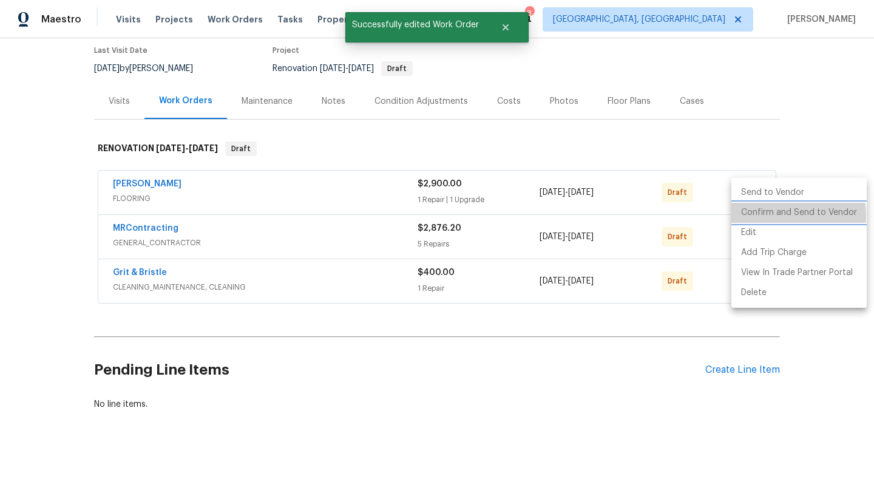
click at [757, 217] on li "Confirm and Send to Vendor" at bounding box center [799, 213] width 135 height 20
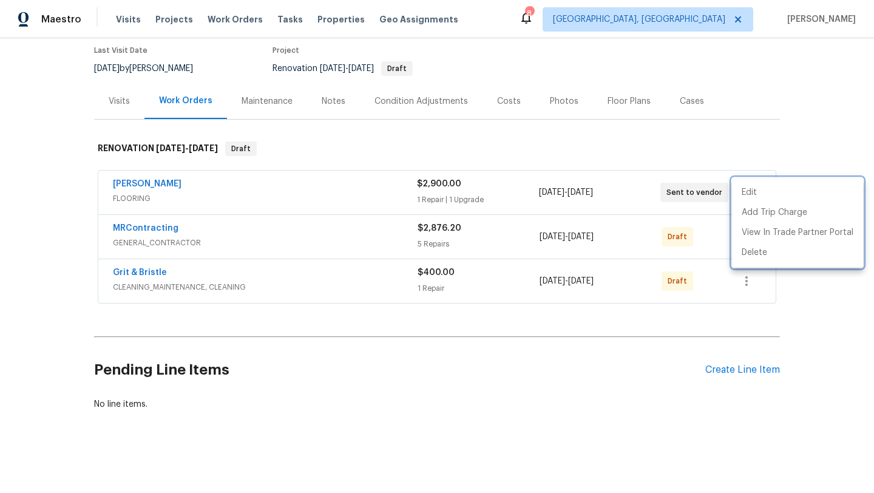
click at [710, 226] on div at bounding box center [437, 246] width 874 height 493
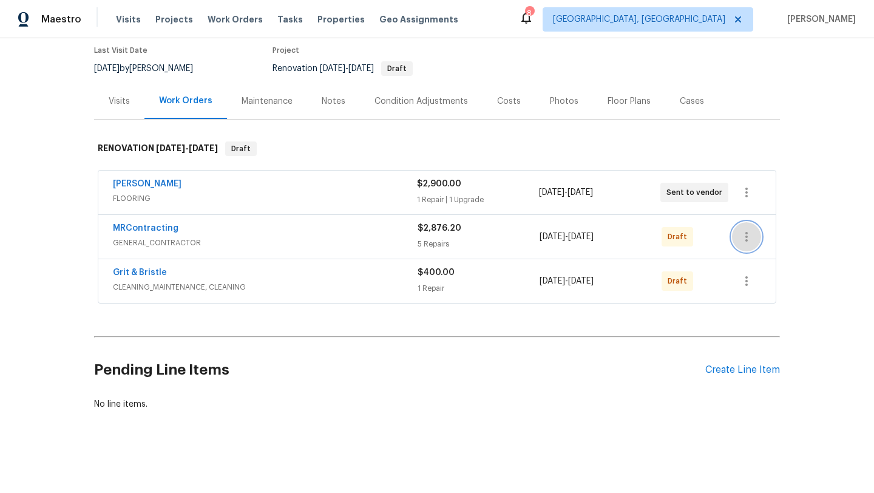
click at [745, 245] on button "button" at bounding box center [746, 236] width 29 height 29
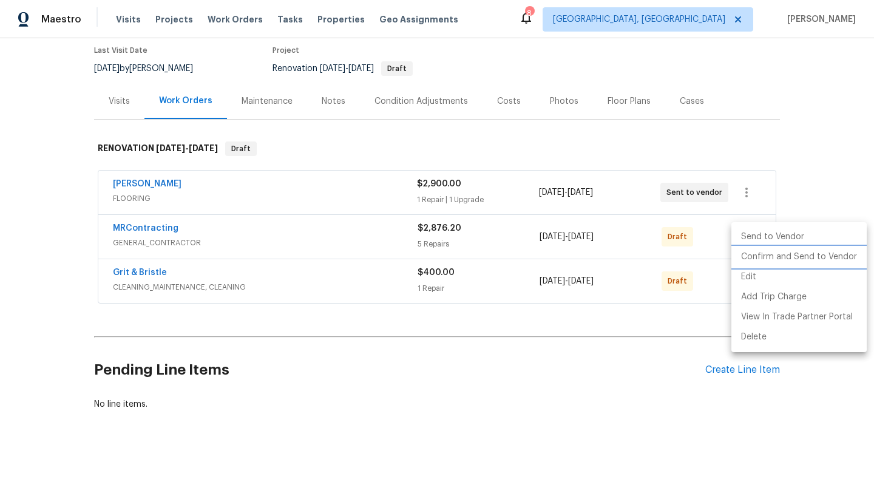
click at [753, 261] on li "Confirm and Send to Vendor" at bounding box center [799, 257] width 135 height 20
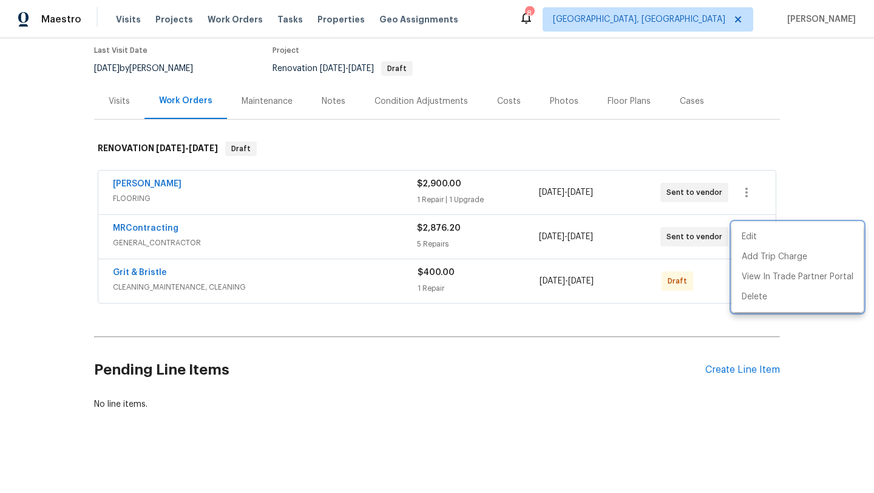
click at [709, 271] on div at bounding box center [437, 246] width 874 height 493
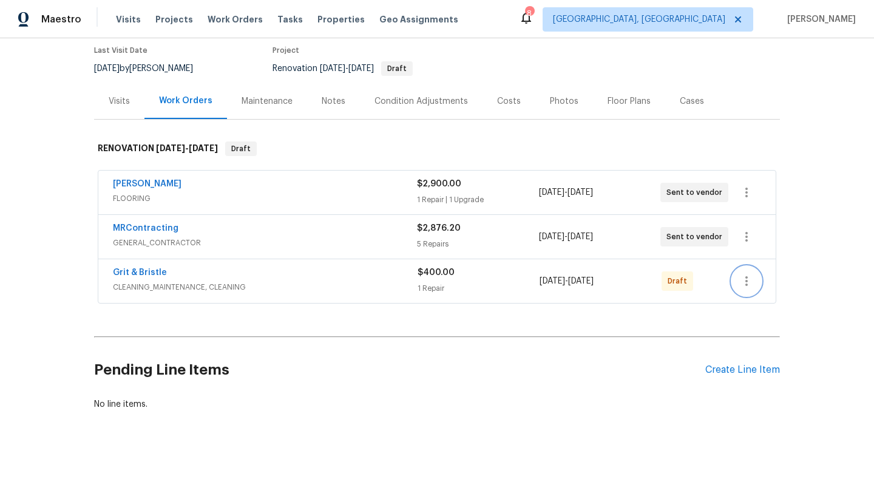
click at [741, 287] on icon "button" at bounding box center [747, 281] width 15 height 15
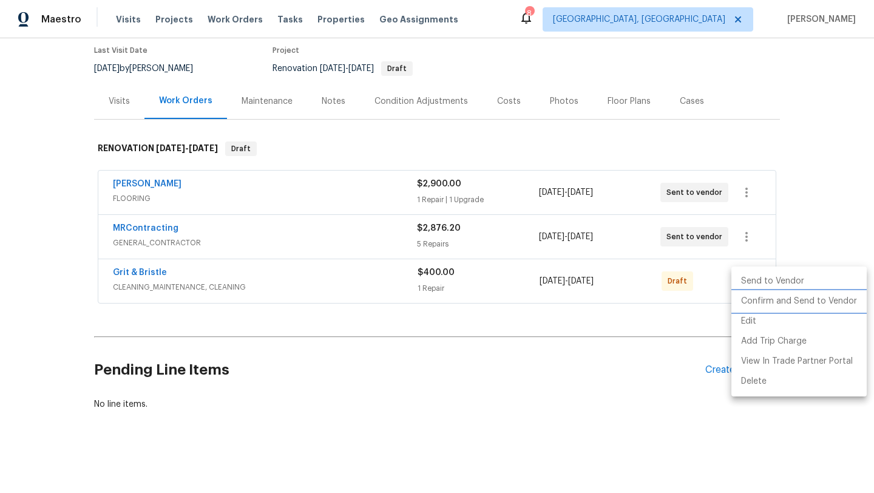
click at [748, 302] on li "Confirm and Send to Vendor" at bounding box center [799, 301] width 135 height 20
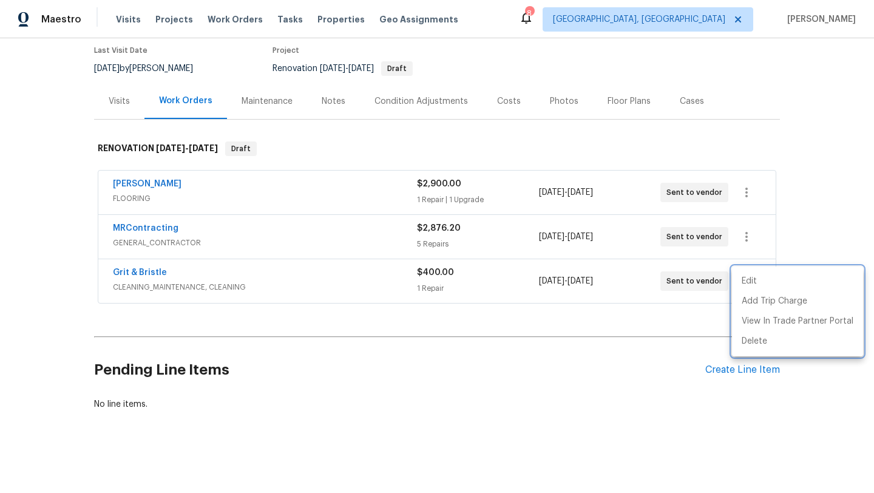
click at [415, 411] on div at bounding box center [437, 246] width 874 height 493
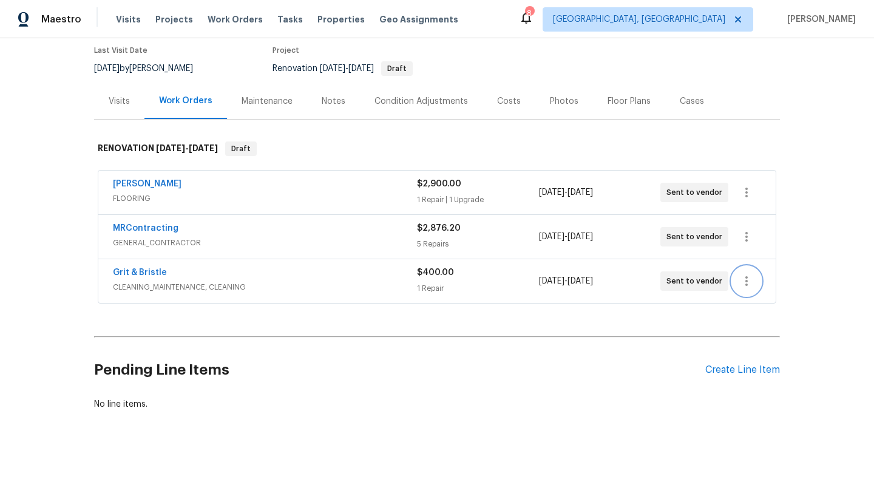
scroll to position [0, 0]
